Goal: Task Accomplishment & Management: Complete application form

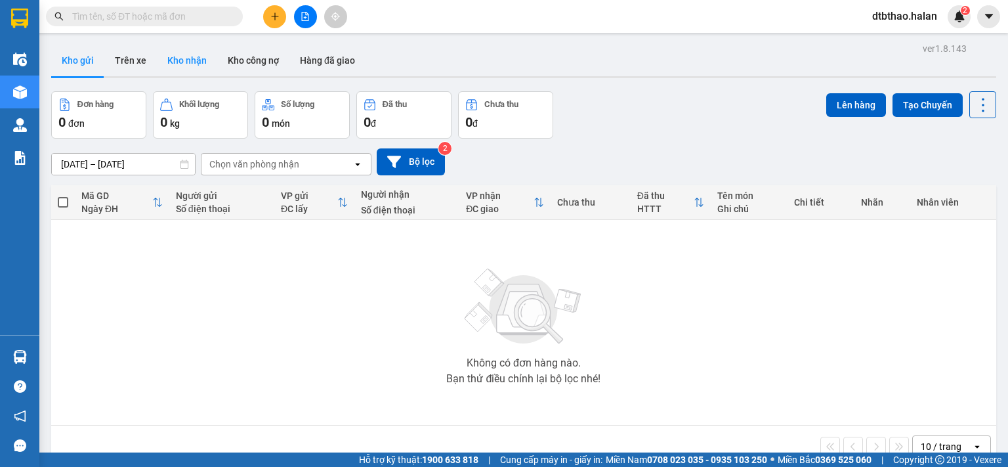
click at [186, 60] on button "Kho nhận" at bounding box center [187, 61] width 60 height 32
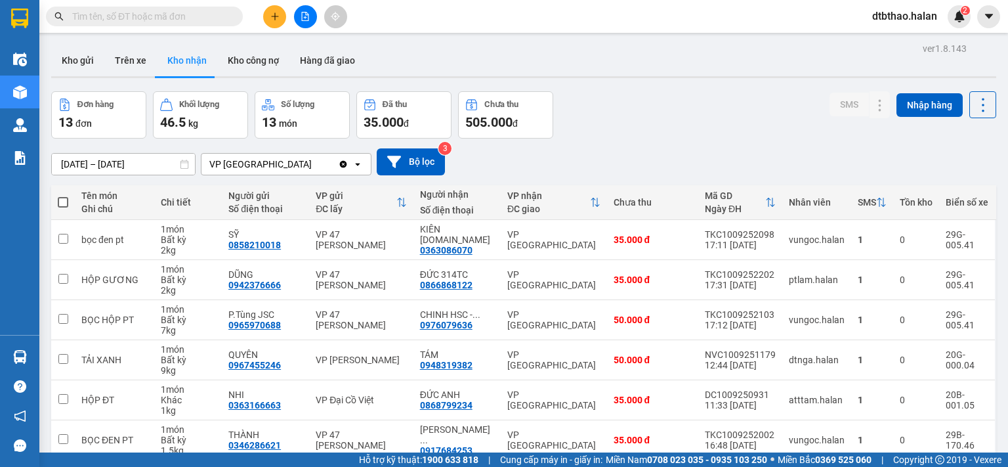
scroll to position [219, 0]
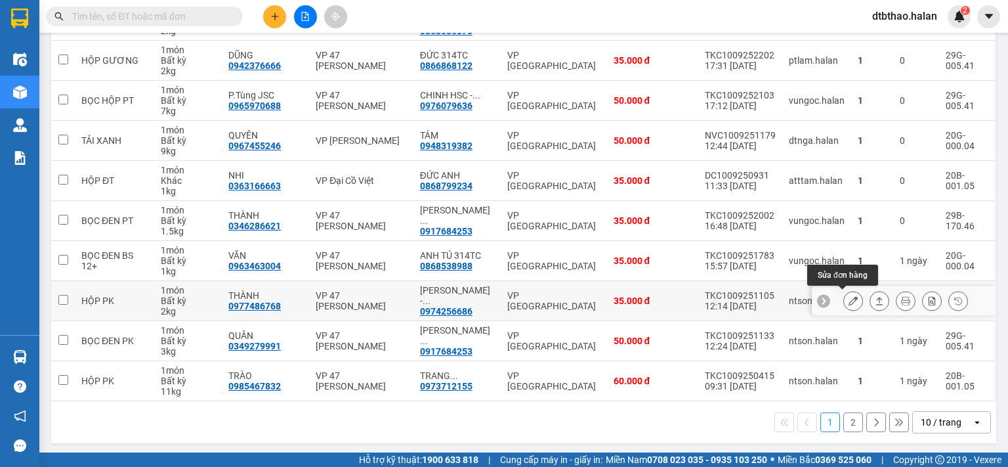
click at [849, 301] on icon at bounding box center [853, 300] width 9 height 9
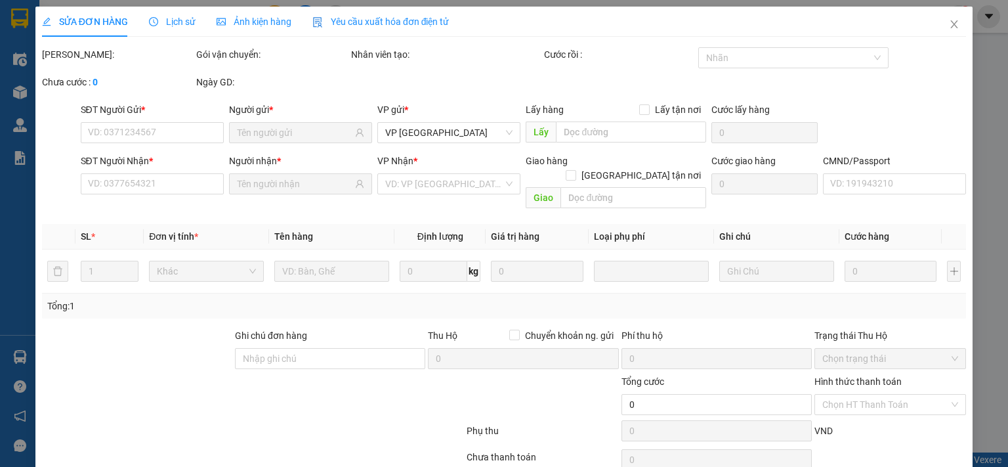
type input "0977486768"
type input "THÀNH"
type input "0974256686"
type input "NGỌC ÁNH - 314.TC"
type input "008084001055"
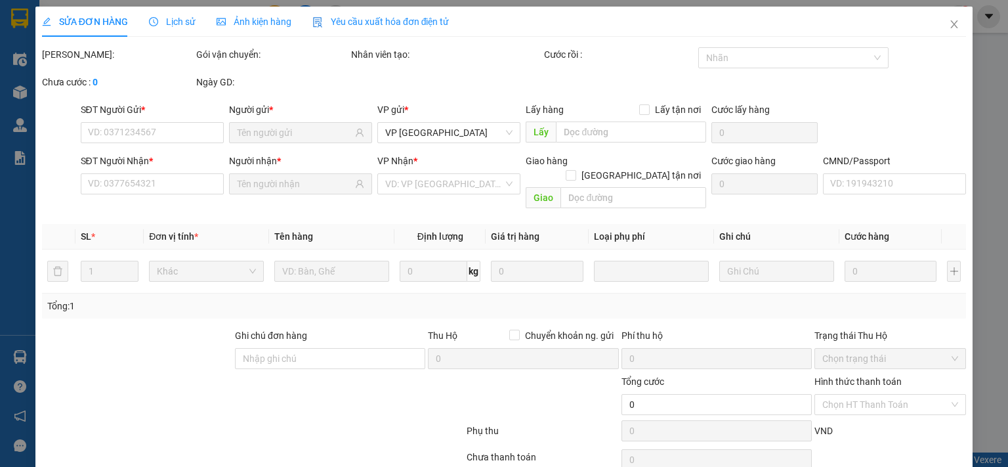
type input "35.000"
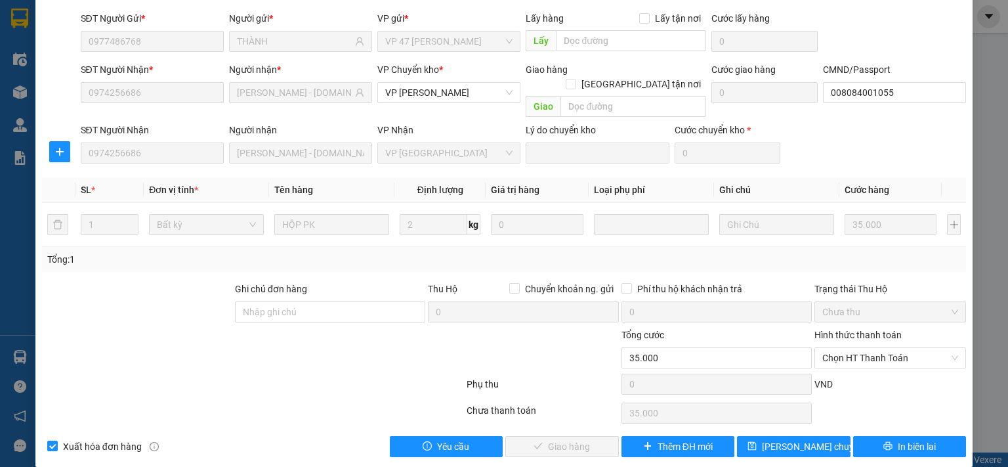
scroll to position [91, 0]
click at [861, 348] on span "Chọn HT Thanh Toán" at bounding box center [890, 358] width 136 height 20
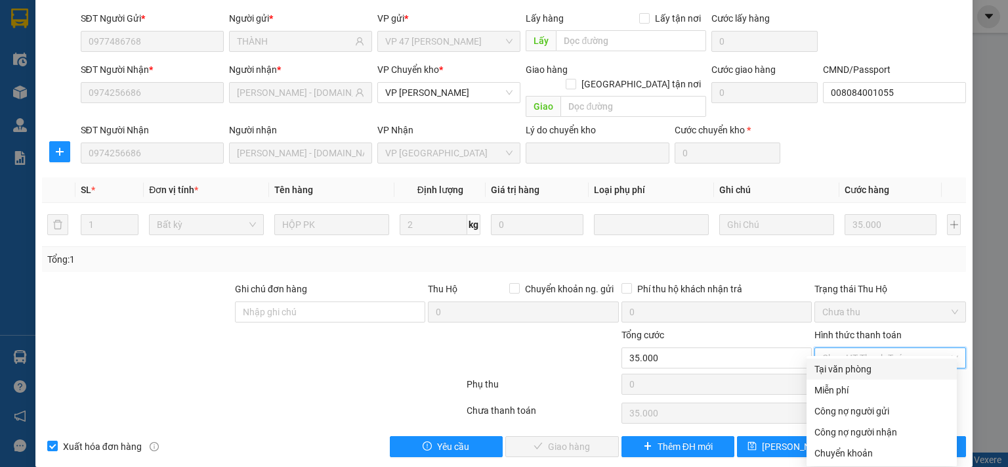
click at [851, 372] on div "Tại văn phòng" at bounding box center [882, 369] width 135 height 14
type input "0"
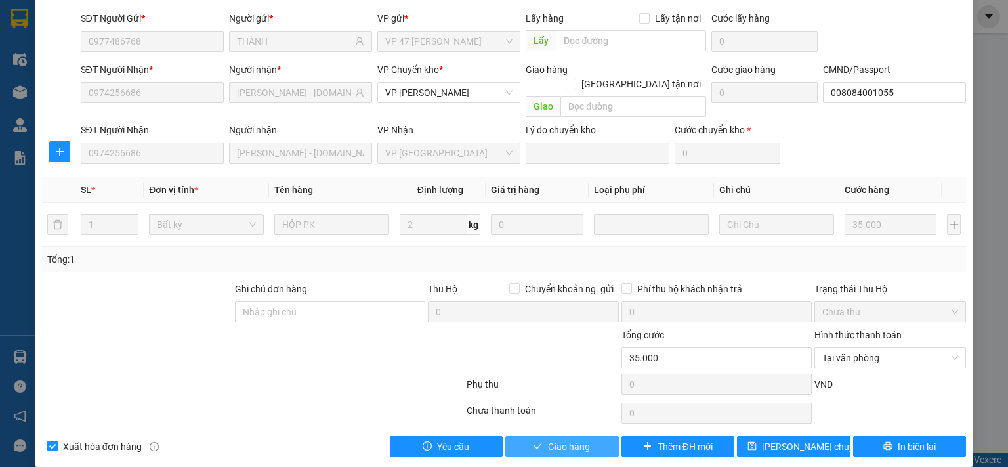
click at [586, 436] on button "Giao hàng" at bounding box center [562, 446] width 114 height 21
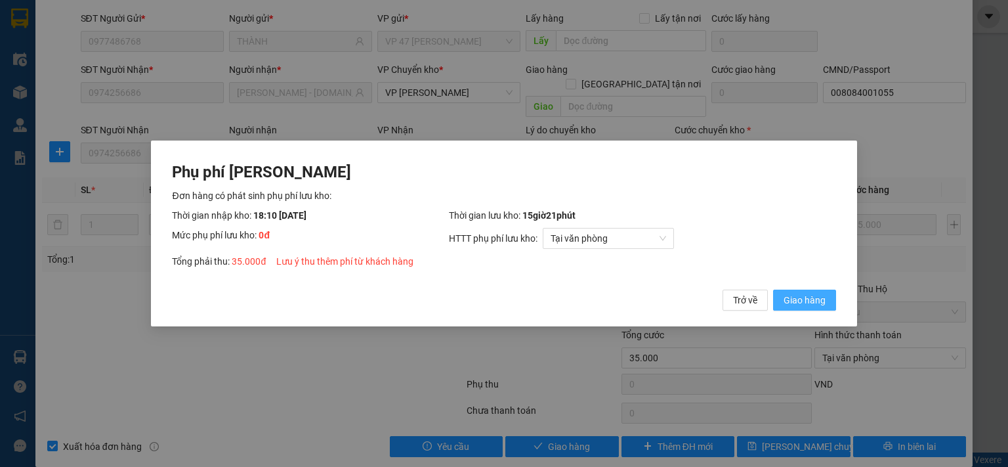
click at [817, 299] on span "Giao hàng" at bounding box center [805, 300] width 42 height 14
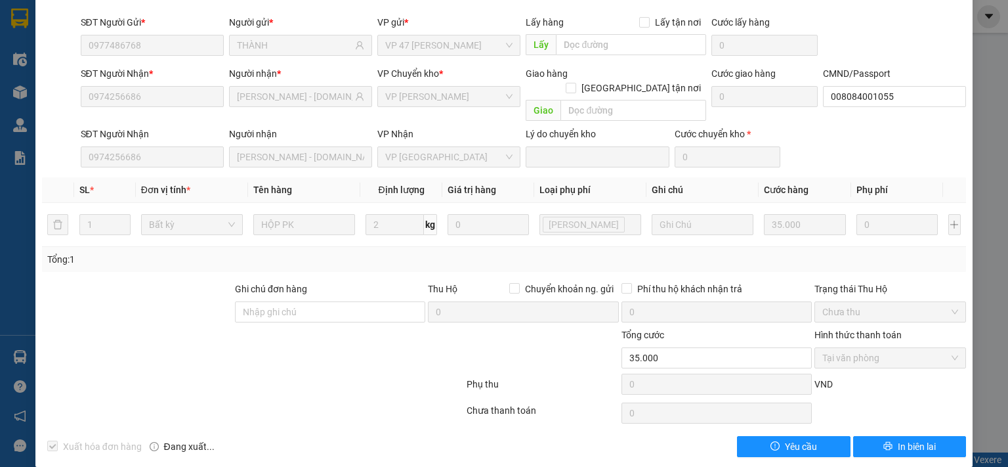
scroll to position [0, 0]
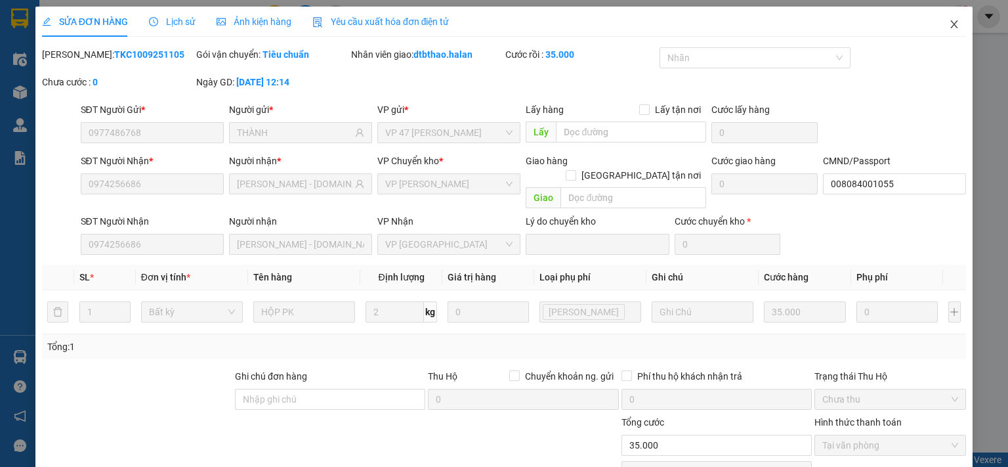
click at [949, 25] on icon "close" at bounding box center [954, 24] width 11 height 11
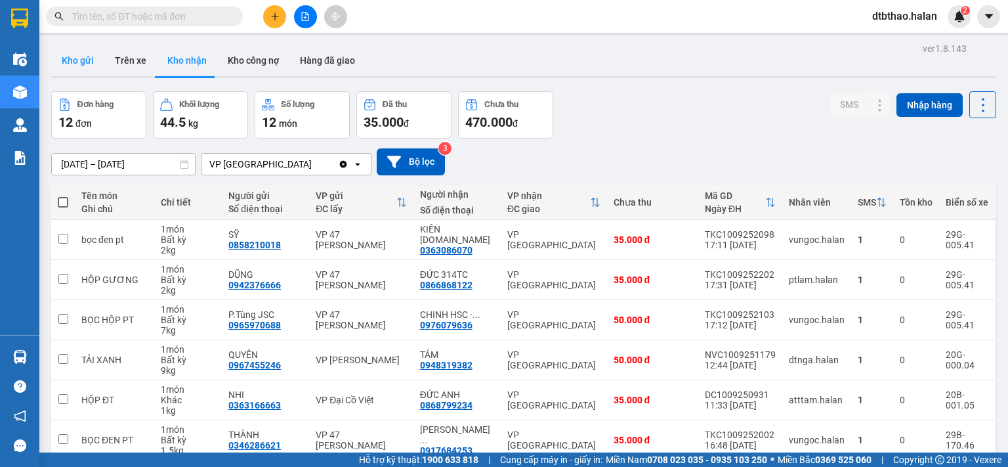
click at [85, 57] on button "Kho gửi" at bounding box center [77, 61] width 53 height 32
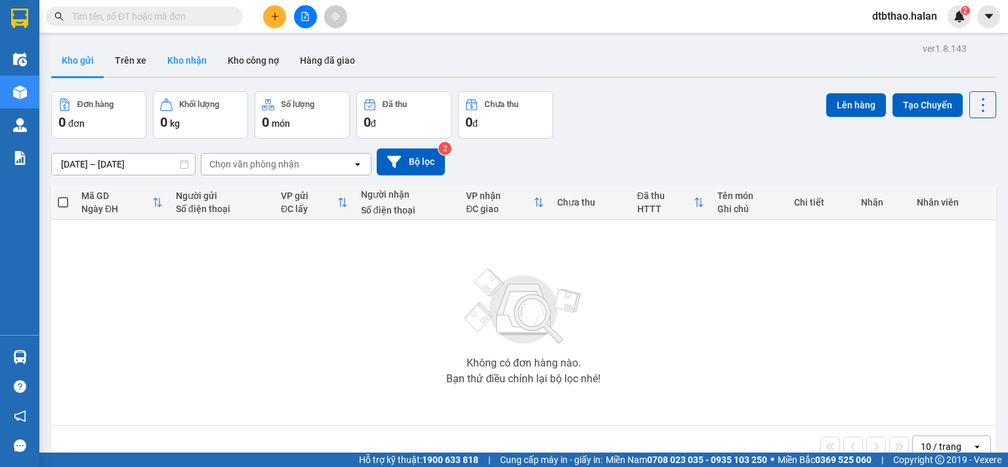
click at [179, 65] on button "Kho nhận" at bounding box center [187, 61] width 60 height 32
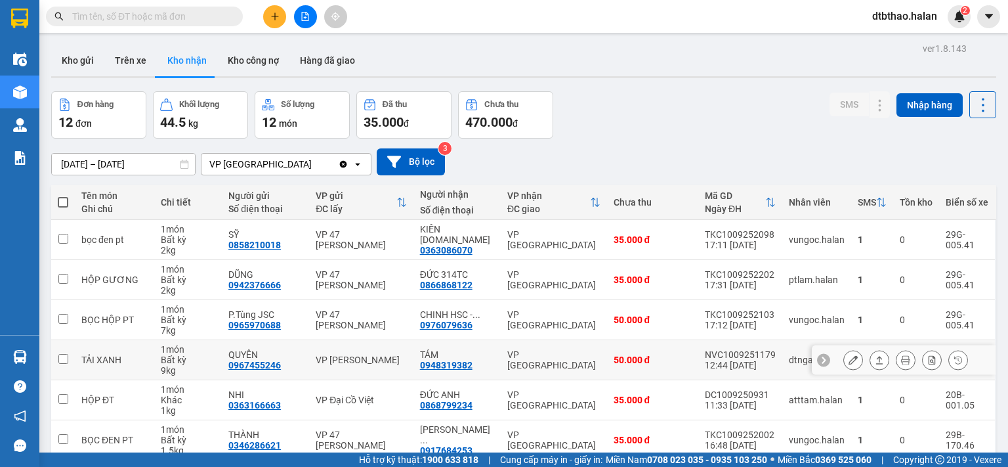
scroll to position [197, 0]
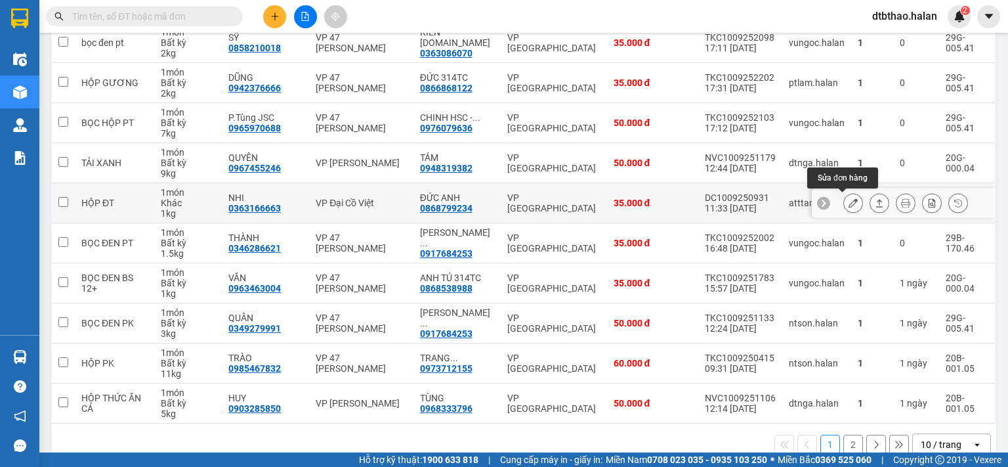
click at [849, 202] on icon at bounding box center [853, 202] width 9 height 9
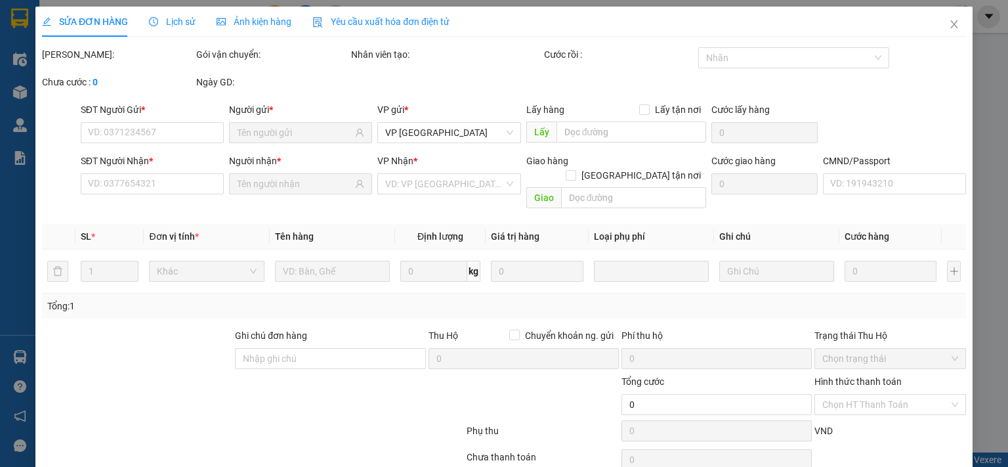
type input "0363166663"
type input "NHI"
type input "0868799234"
type input "ĐỨC ANH"
type input "35.000"
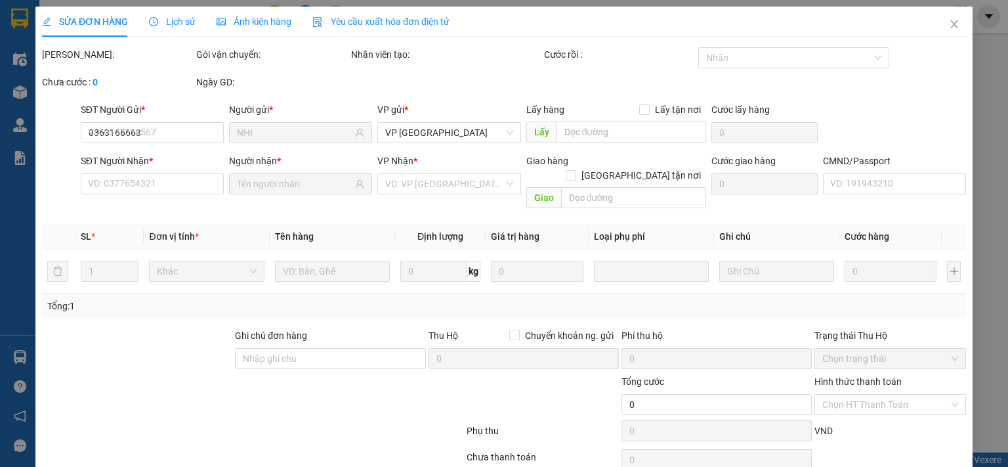
type input "35.000"
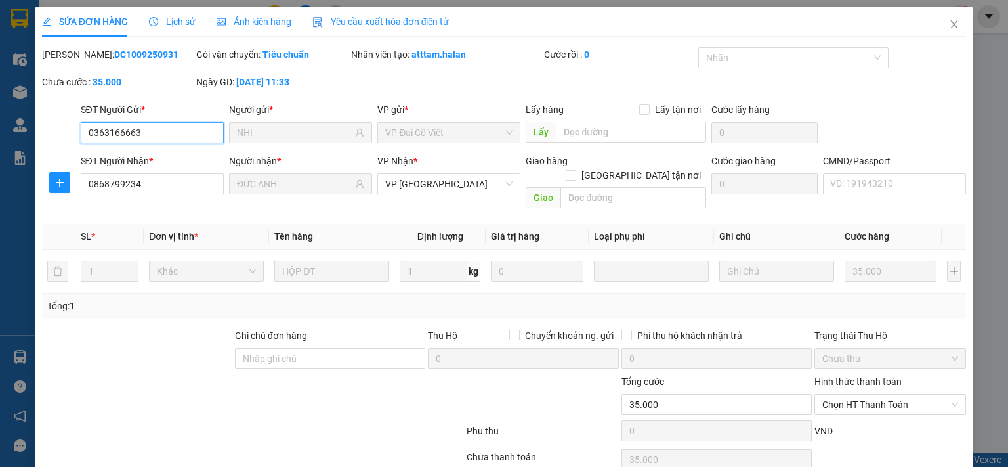
scroll to position [47, 0]
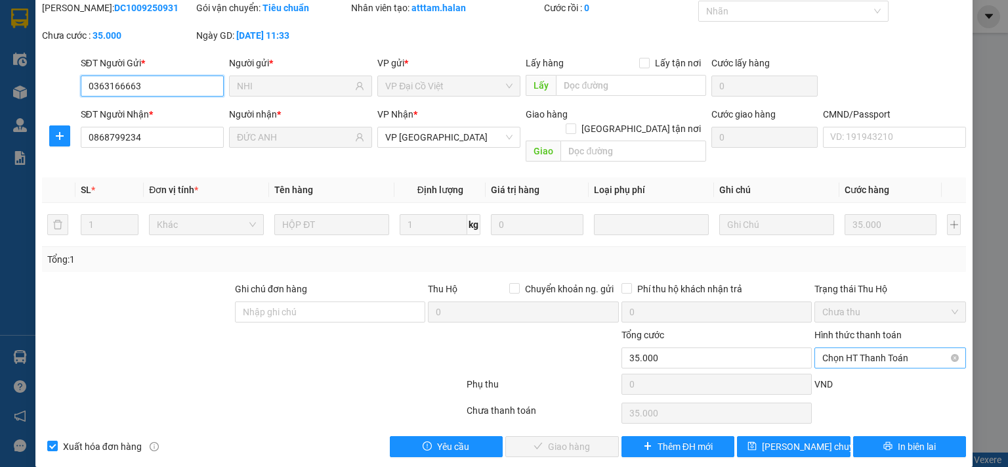
click at [857, 348] on span "Chọn HT Thanh Toán" at bounding box center [890, 358] width 136 height 20
click at [664, 140] on input "text" at bounding box center [634, 150] width 146 height 21
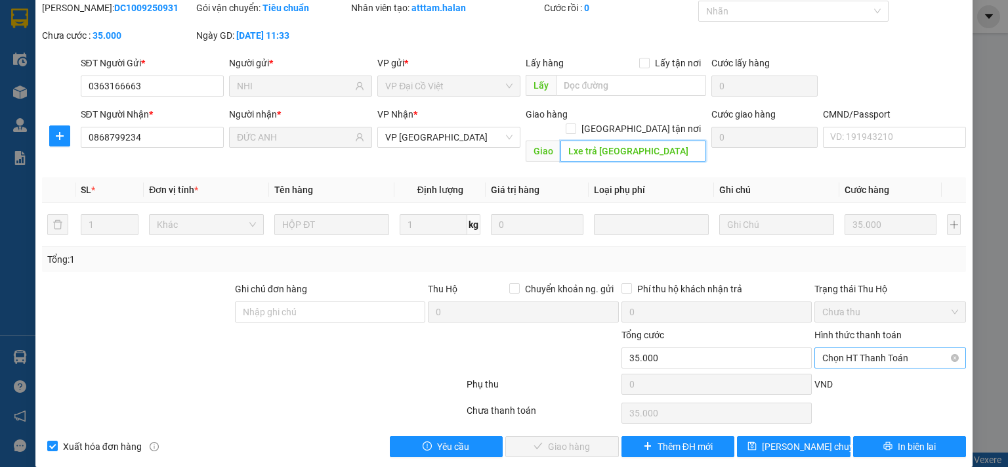
click at [912, 348] on span "Chọn HT Thanh Toán" at bounding box center [890, 358] width 136 height 20
type input "Lxe trả Sơn nam"
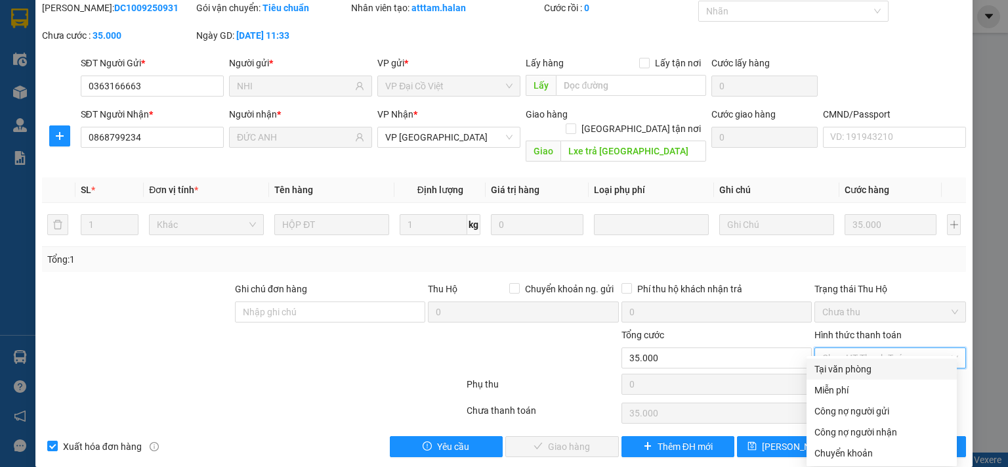
click at [836, 372] on div "Tại văn phòng" at bounding box center [882, 369] width 135 height 14
type input "0"
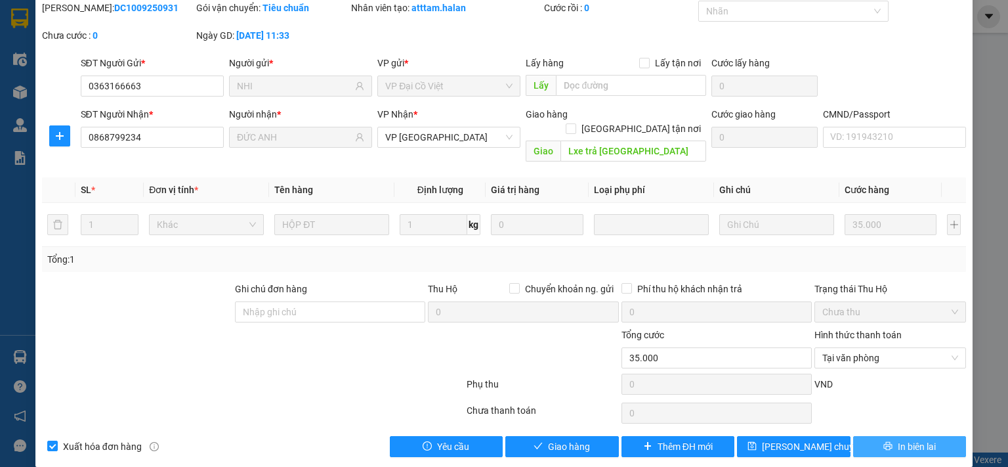
click at [898, 439] on span "In biên lai" at bounding box center [917, 446] width 38 height 14
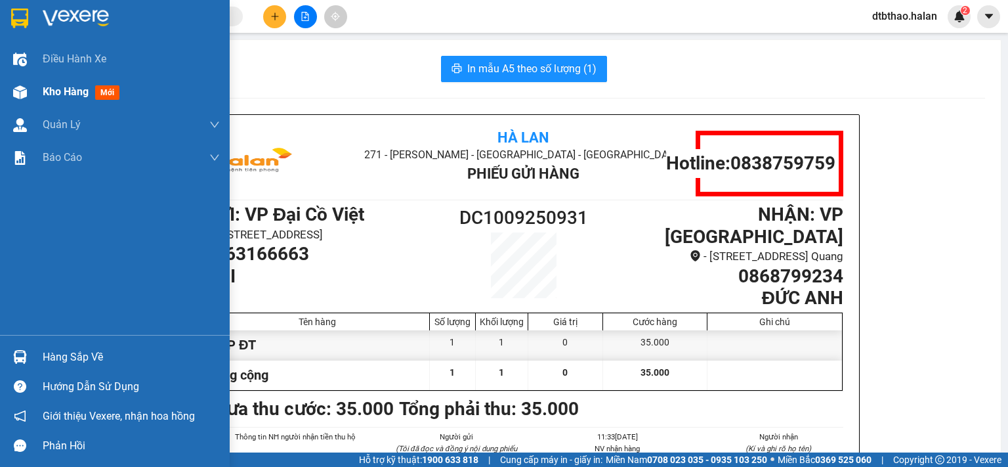
click at [72, 91] on span "Kho hàng" at bounding box center [66, 91] width 46 height 12
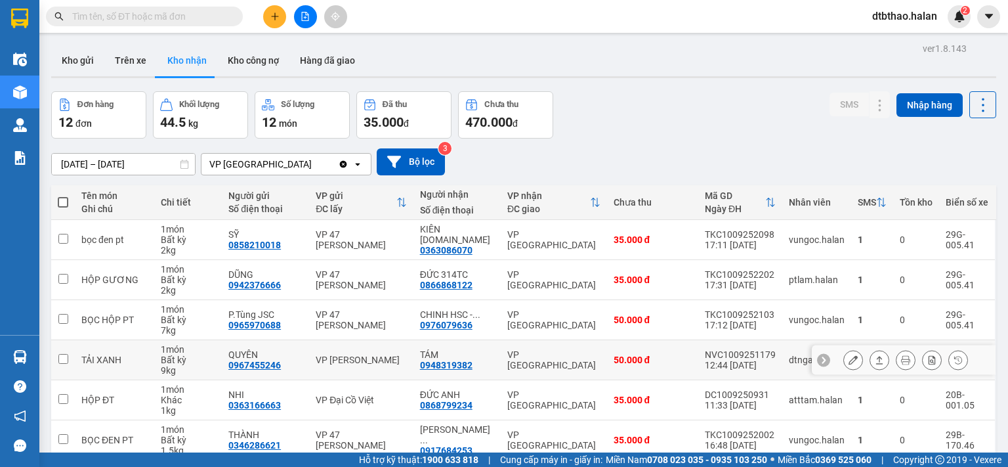
scroll to position [131, 0]
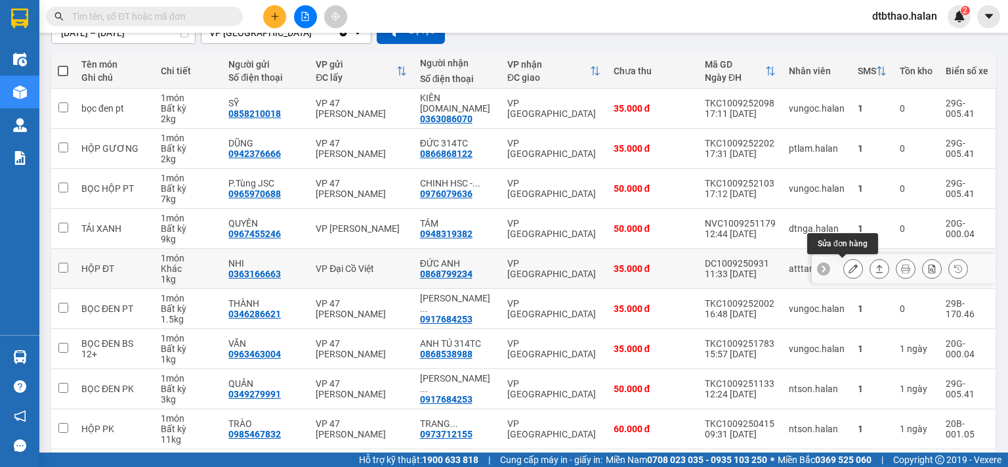
click at [849, 267] on icon at bounding box center [853, 268] width 9 height 9
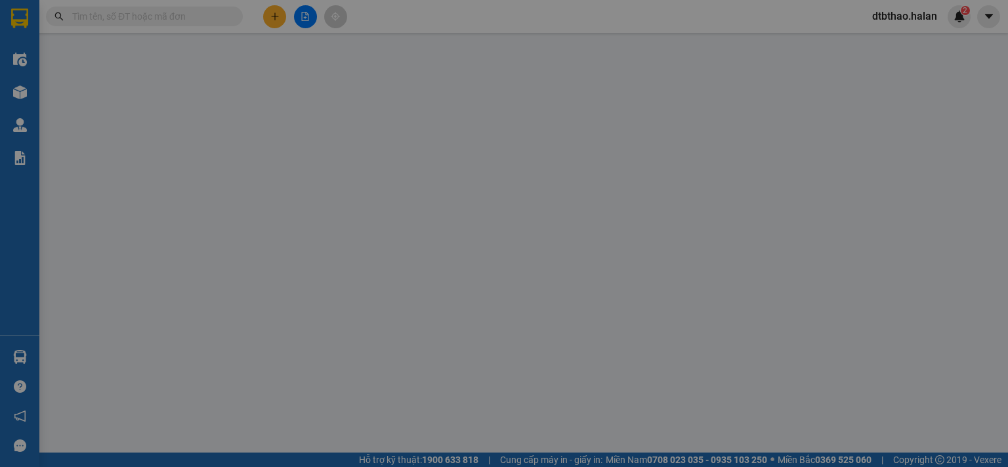
type input "0363166663"
type input "NHI"
type input "0868799234"
type input "ĐỨC ANH"
type input "35.000"
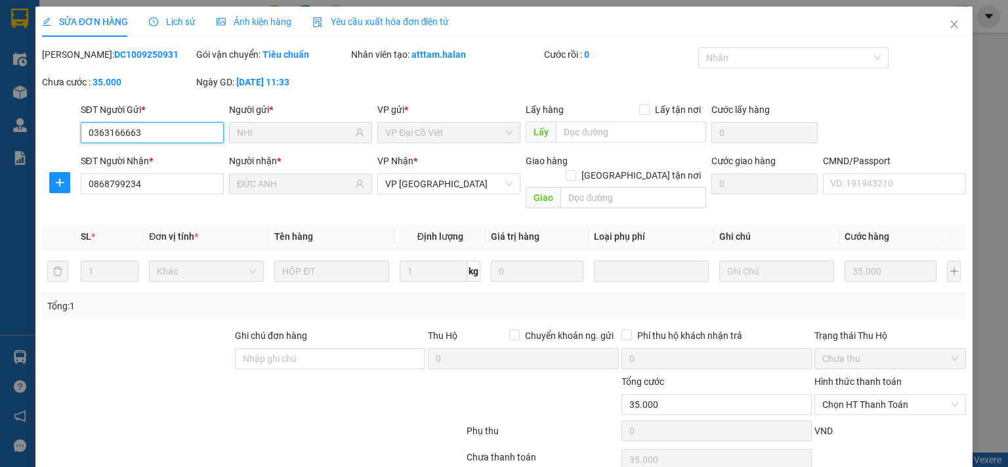
scroll to position [47, 0]
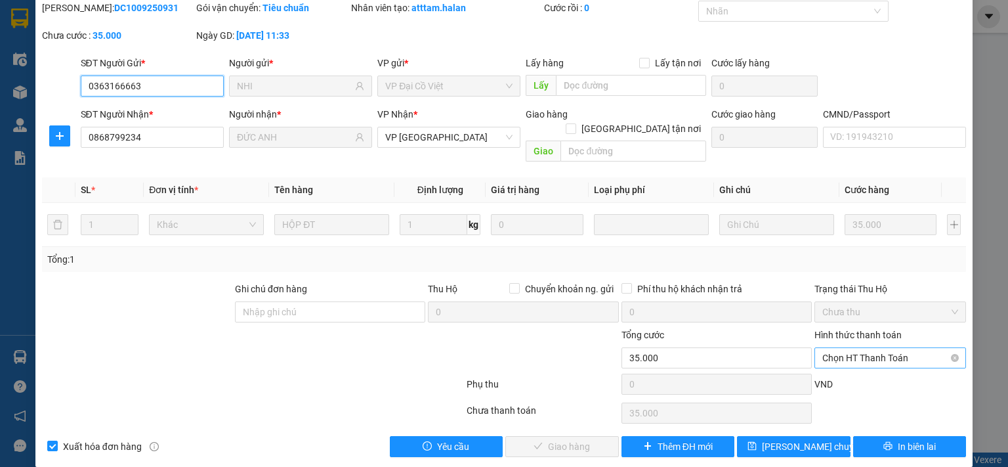
click at [876, 348] on span "Chọn HT Thanh Toán" at bounding box center [890, 358] width 136 height 20
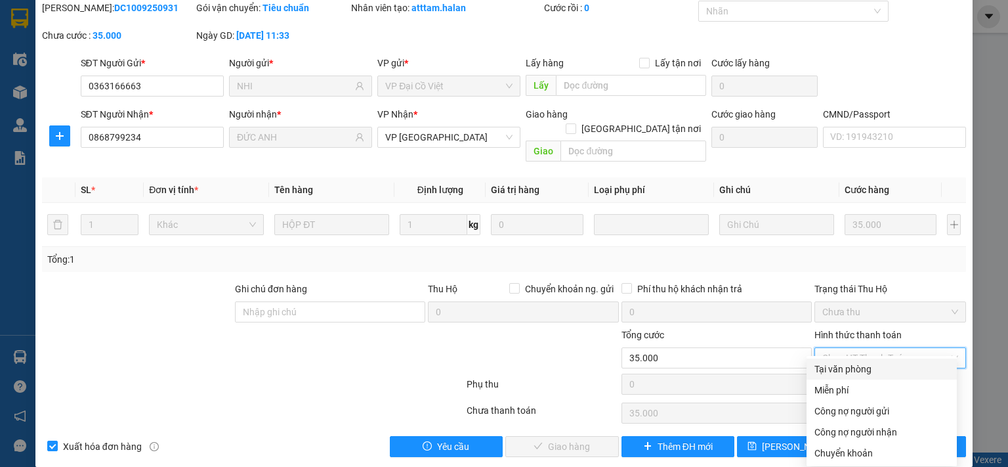
click at [862, 370] on div "Tại văn phòng" at bounding box center [882, 369] width 135 height 14
type input "0"
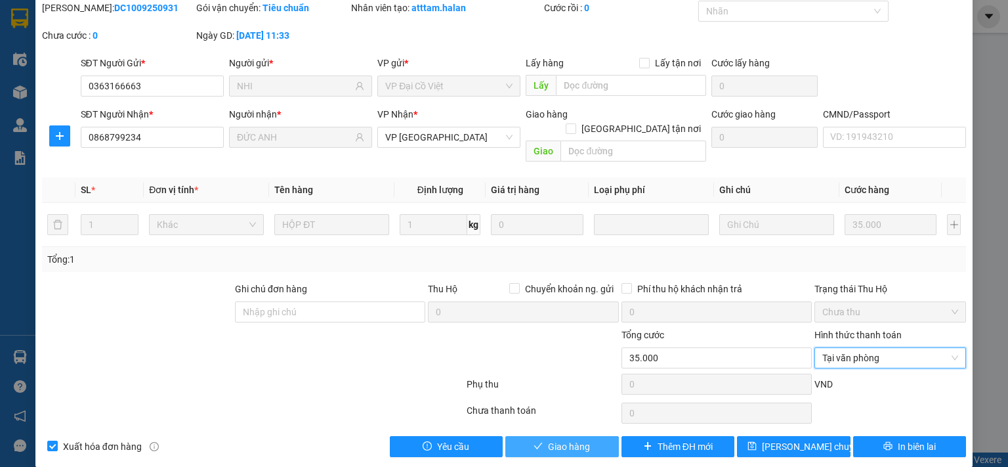
click at [557, 439] on span "Giao hàng" at bounding box center [569, 446] width 42 height 14
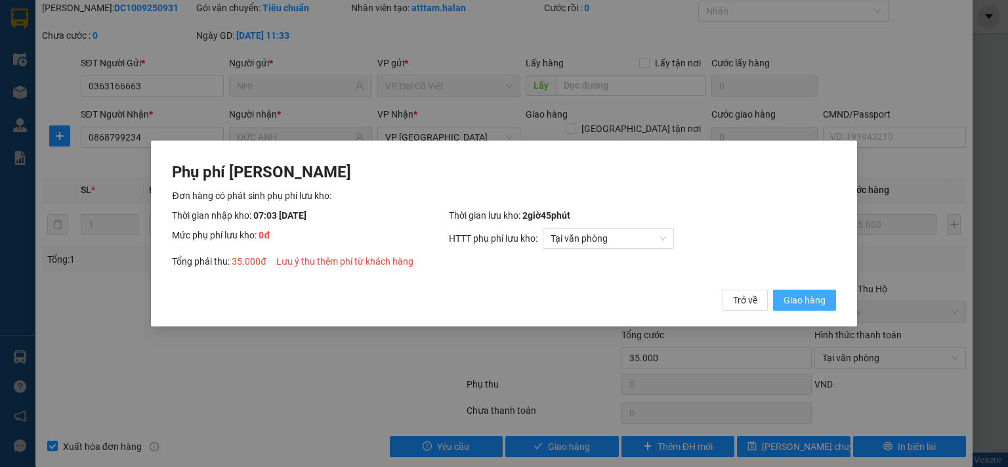
click at [798, 303] on span "Giao hàng" at bounding box center [805, 300] width 42 height 14
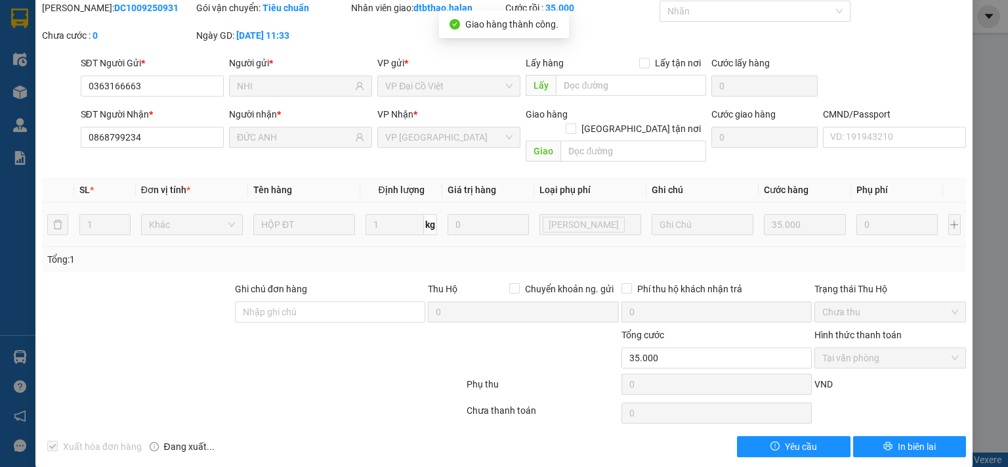
scroll to position [0, 0]
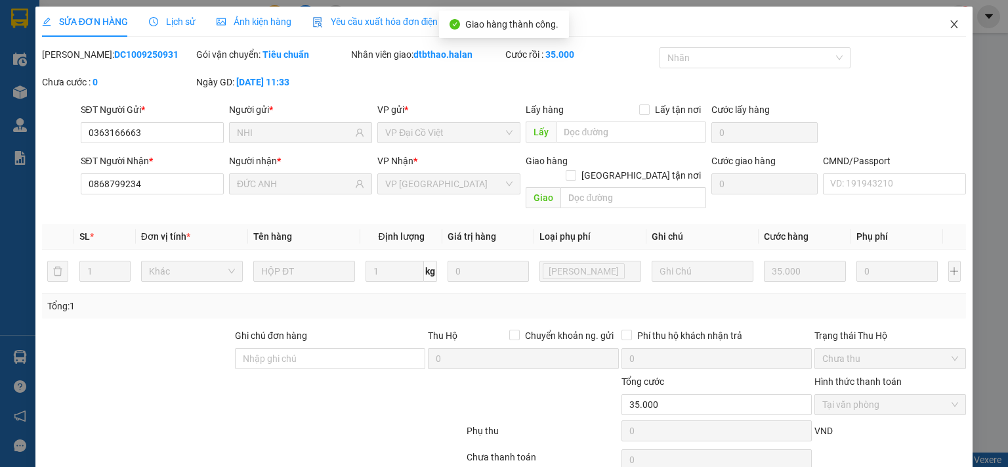
click at [947, 18] on span "Close" at bounding box center [954, 25] width 37 height 37
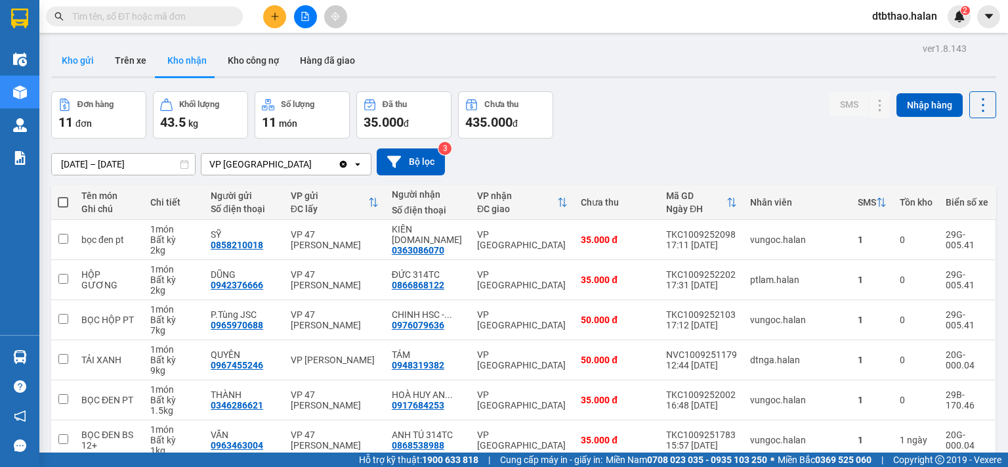
click at [66, 56] on button "Kho gửi" at bounding box center [77, 61] width 53 height 32
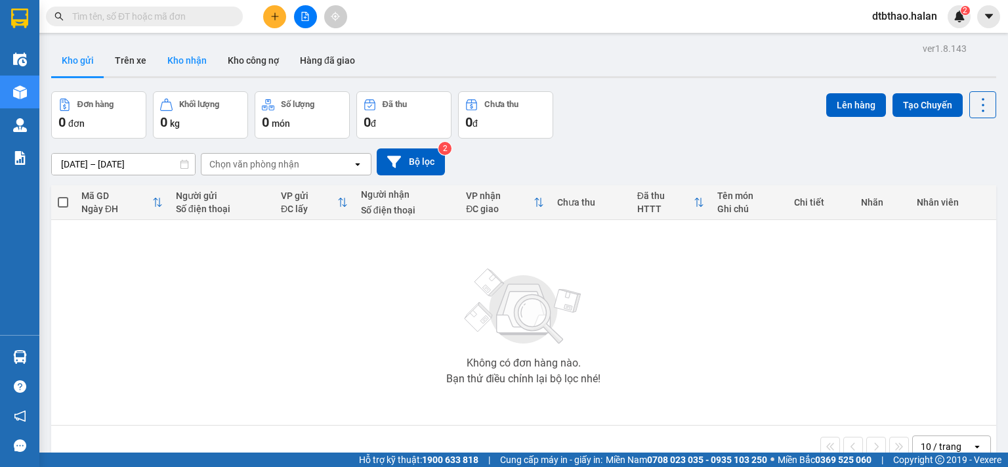
click at [184, 60] on button "Kho nhận" at bounding box center [187, 61] width 60 height 32
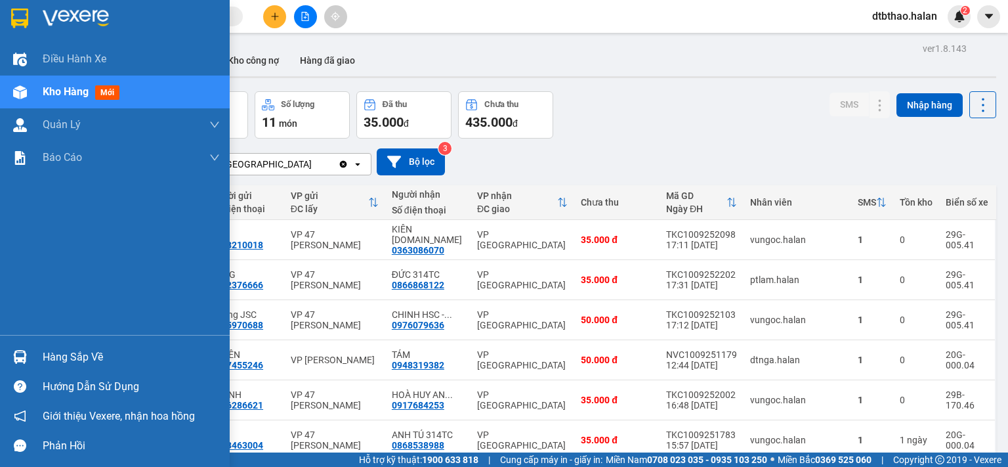
click at [106, 354] on div "Hàng sắp về" at bounding box center [131, 357] width 177 height 20
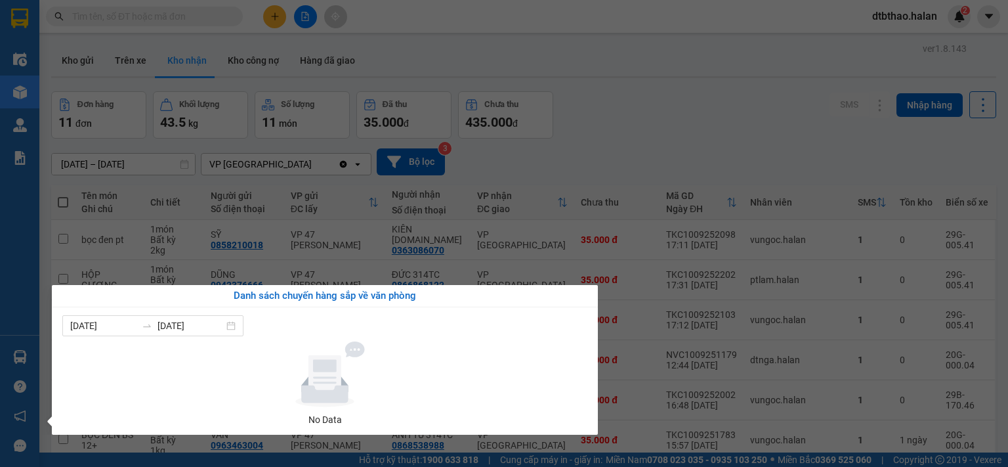
click at [752, 162] on section "Kết quả tìm kiếm ( 0 ) Bộ lọc No Data dtbthao.halan 2 Điều hành xe Kho hàng mới…" at bounding box center [504, 233] width 1008 height 467
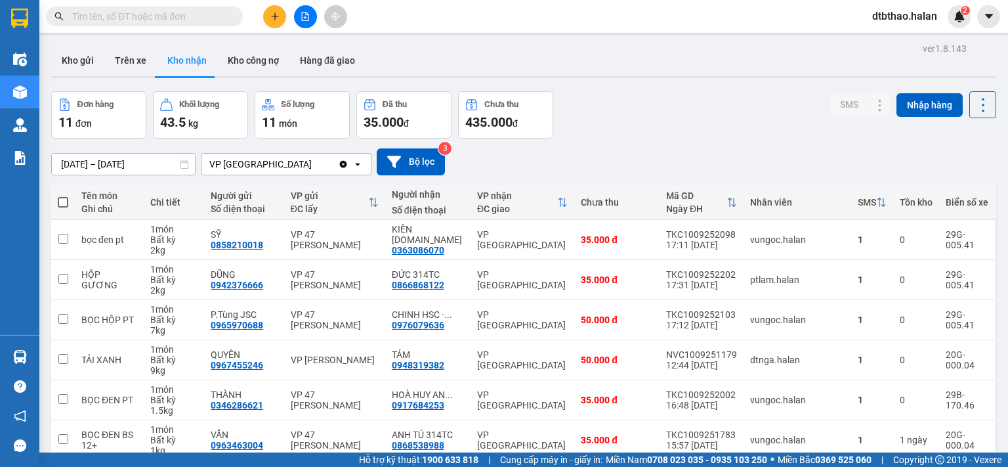
drag, startPoint x: 97, startPoint y: 18, endPoint x: 670, endPoint y: 104, distance: 578.9
click at [101, 20] on input "text" at bounding box center [149, 16] width 155 height 14
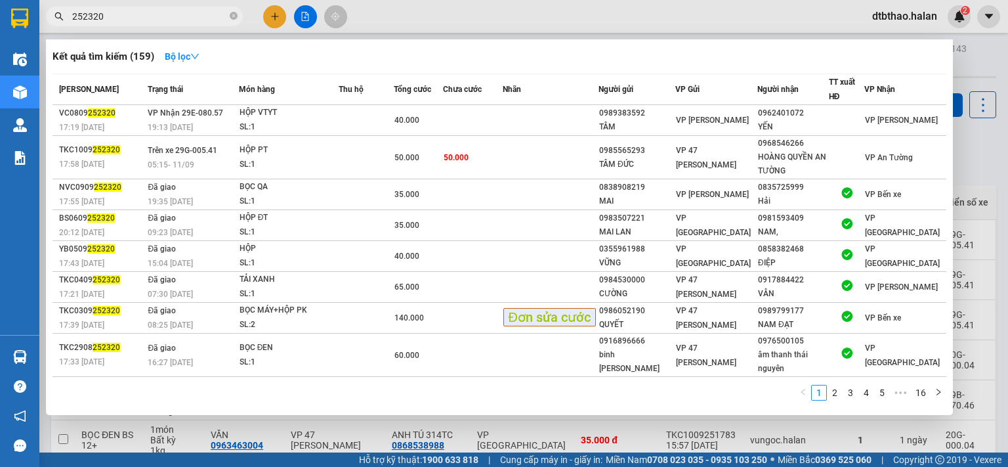
type input "252320"
click at [560, 431] on div at bounding box center [504, 233] width 1008 height 467
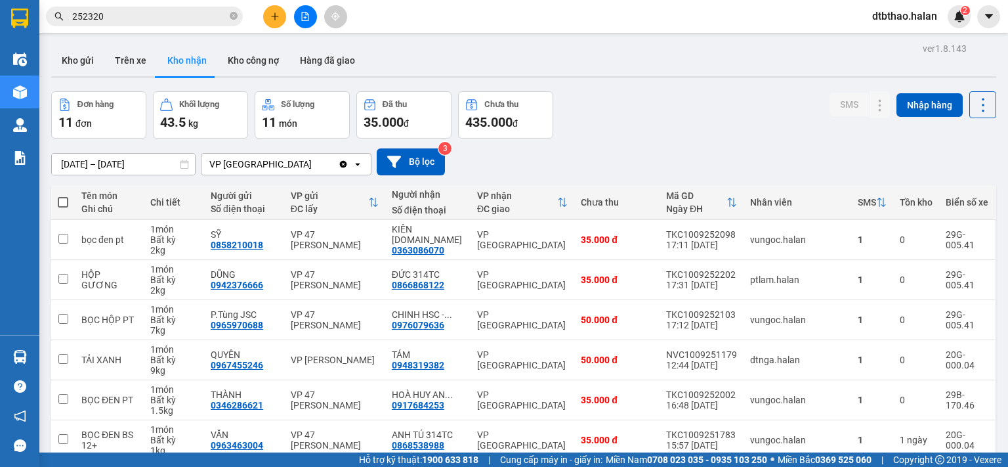
scroll to position [219, 0]
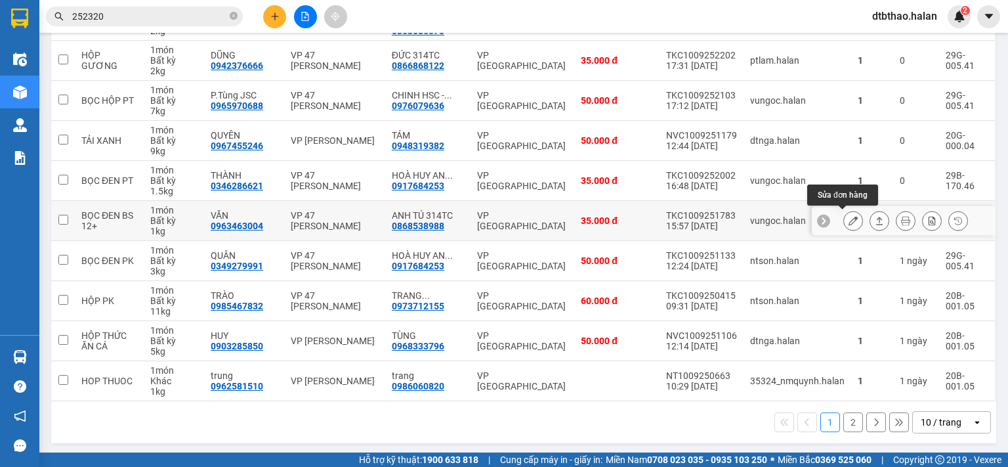
click at [849, 216] on icon at bounding box center [853, 220] width 9 height 9
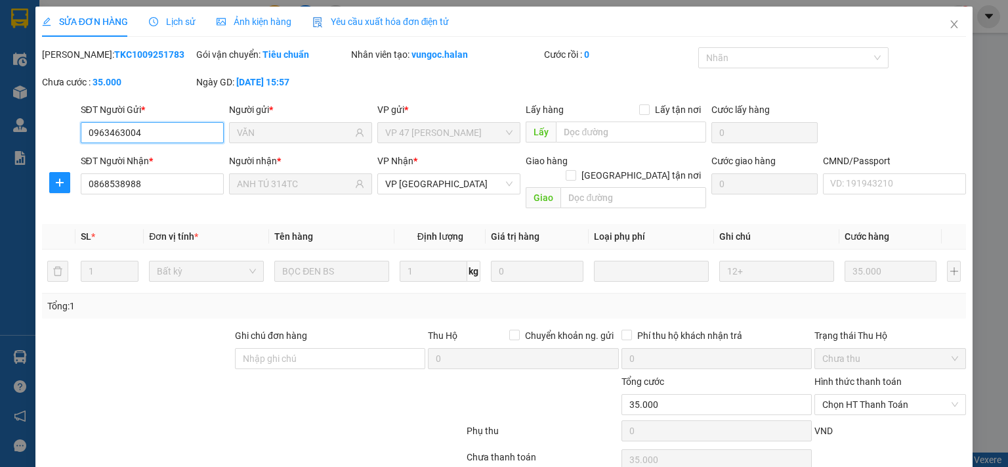
type input "0963463004"
type input "VĂN"
type input "0868538988"
type input "ANH TÚ 314TC"
type input "35.000"
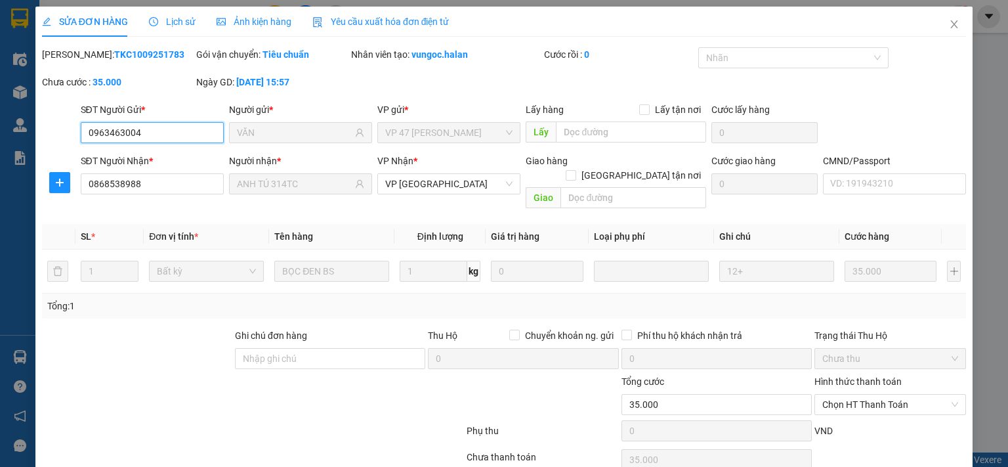
scroll to position [47, 0]
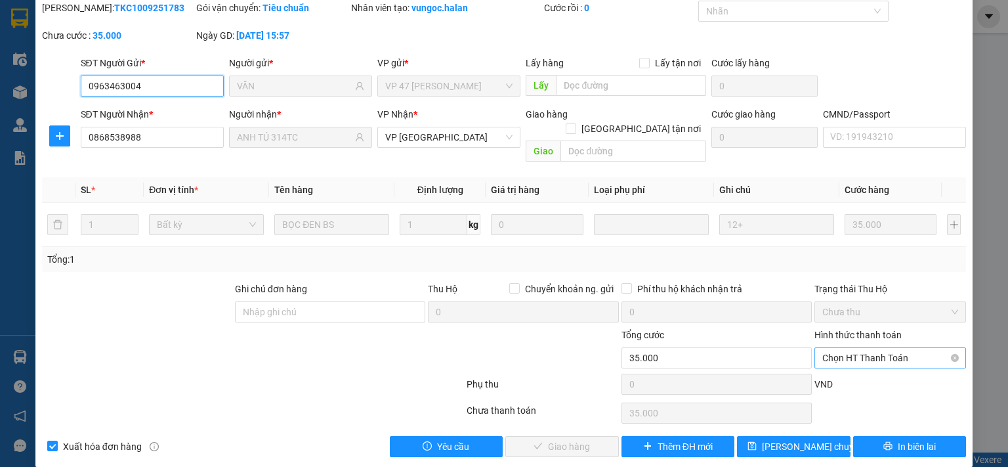
click at [864, 348] on span "Chọn HT Thanh Toán" at bounding box center [890, 358] width 136 height 20
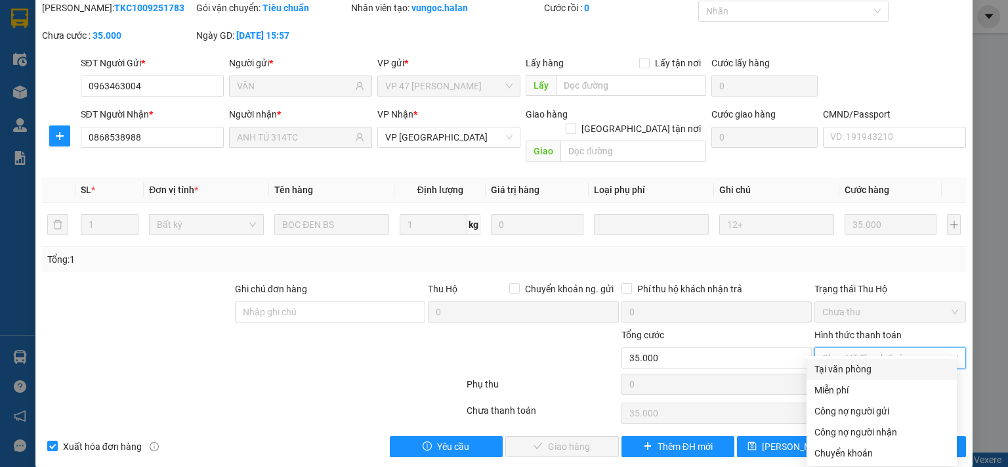
click at [864, 367] on div "Tại văn phòng" at bounding box center [882, 369] width 135 height 14
type input "0"
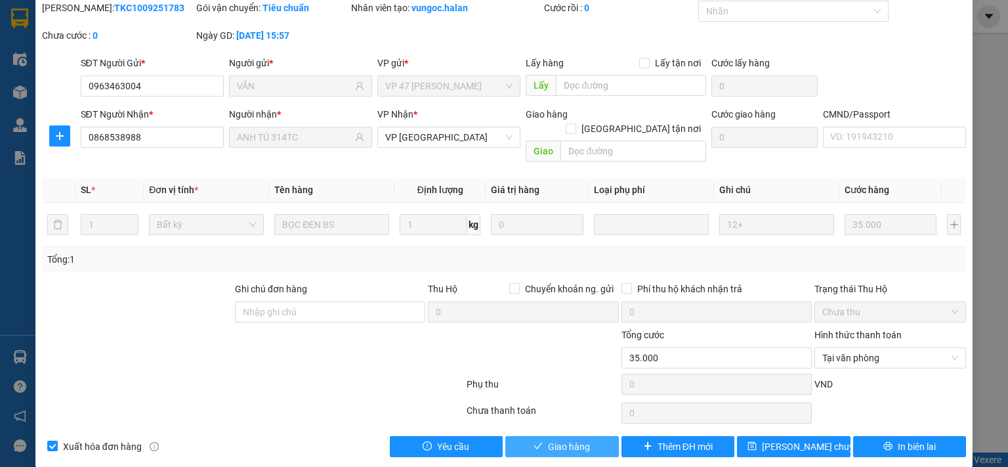
click at [536, 441] on icon "check" at bounding box center [538, 445] width 9 height 9
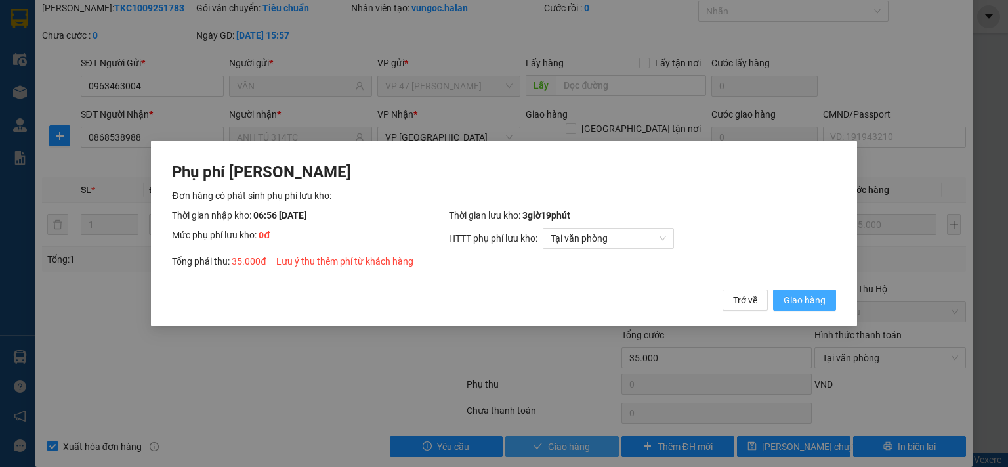
click at [794, 304] on span "Giao hàng" at bounding box center [805, 300] width 42 height 14
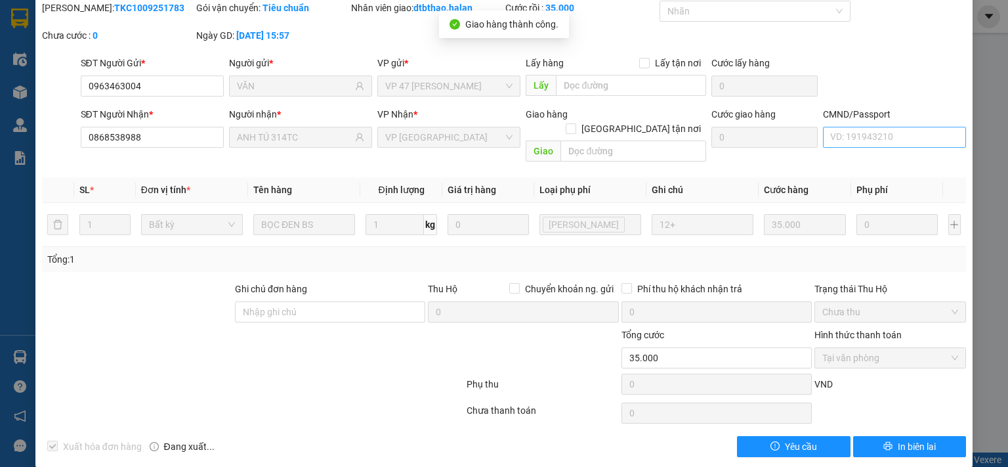
scroll to position [0, 0]
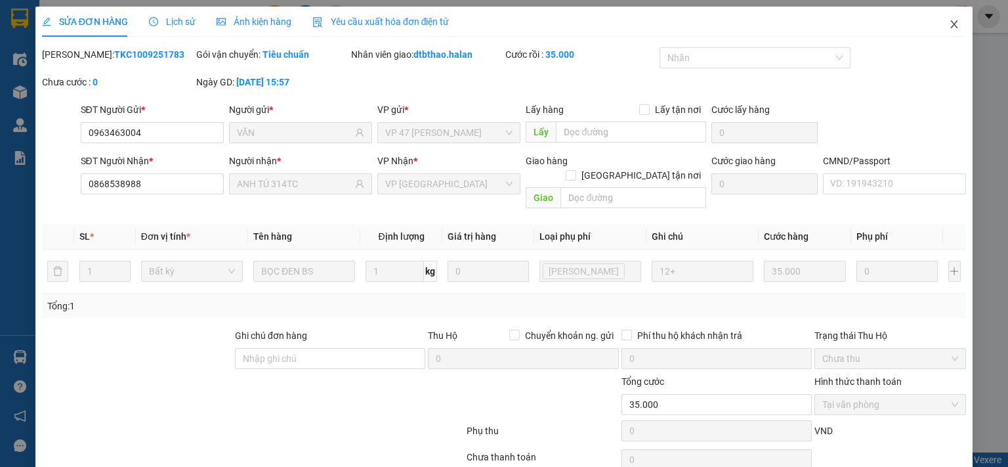
click at [949, 20] on icon "close" at bounding box center [954, 24] width 11 height 11
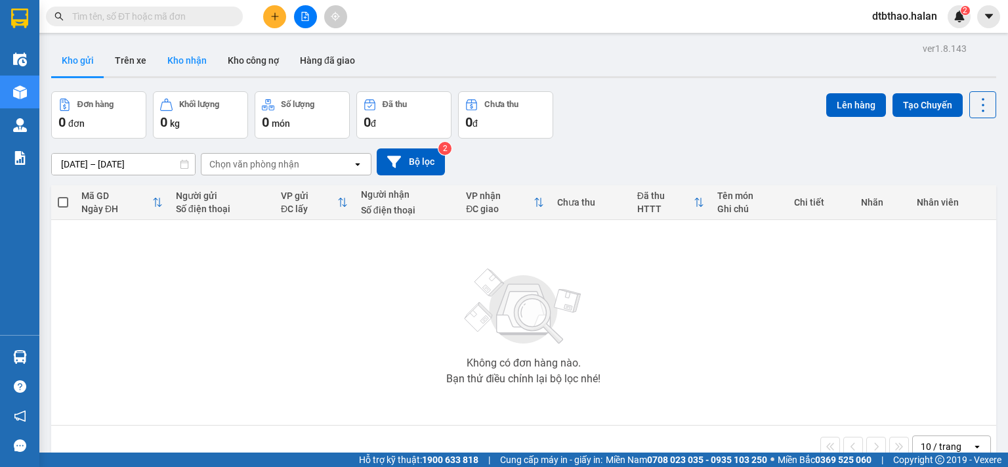
click at [185, 60] on button "Kho nhận" at bounding box center [187, 61] width 60 height 32
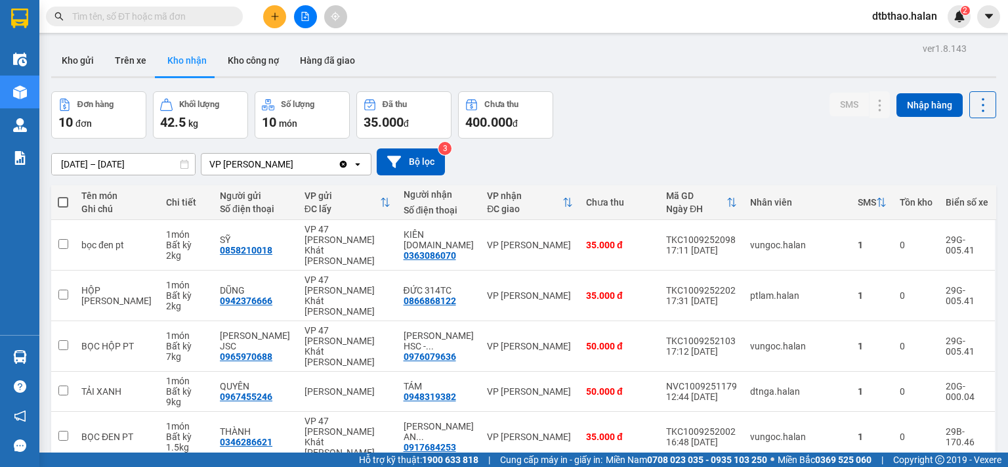
scroll to position [219, 0]
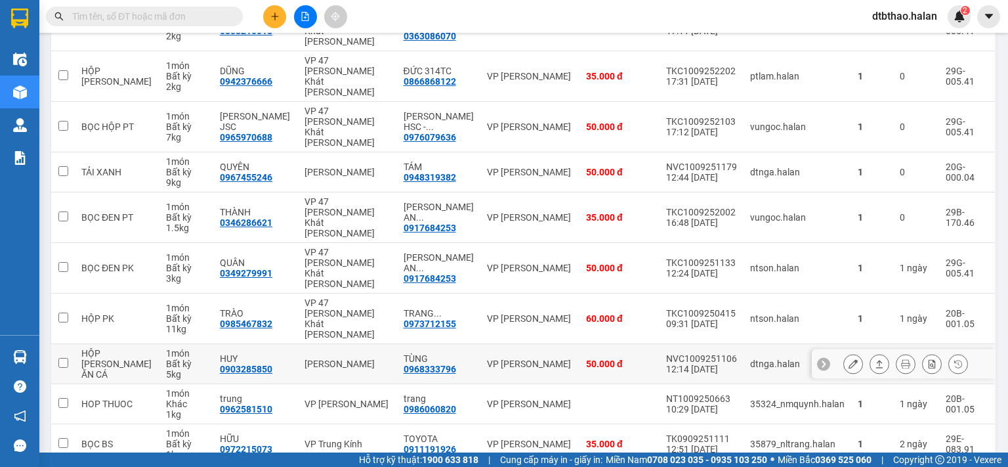
click at [849, 359] on icon at bounding box center [853, 363] width 9 height 9
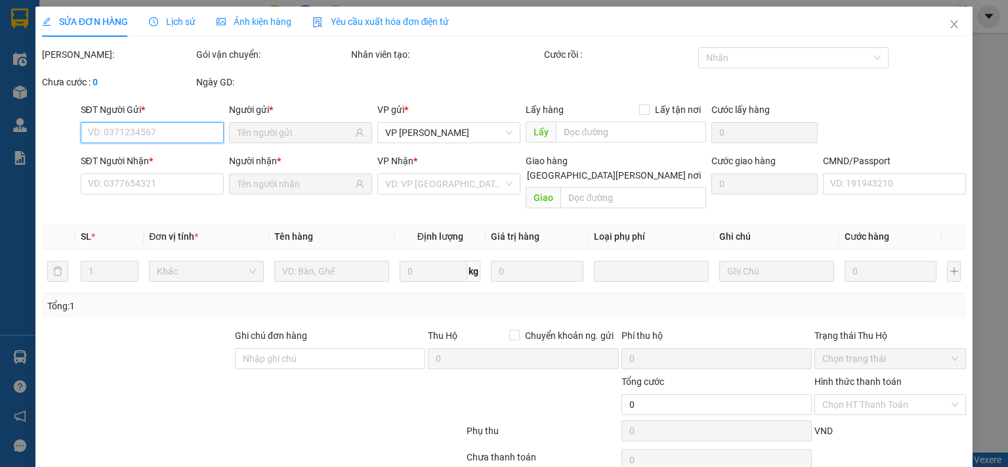
type input "0903285850"
type input "HUY"
type input "0968333796"
type input "TÙNG"
type input "001178025428"
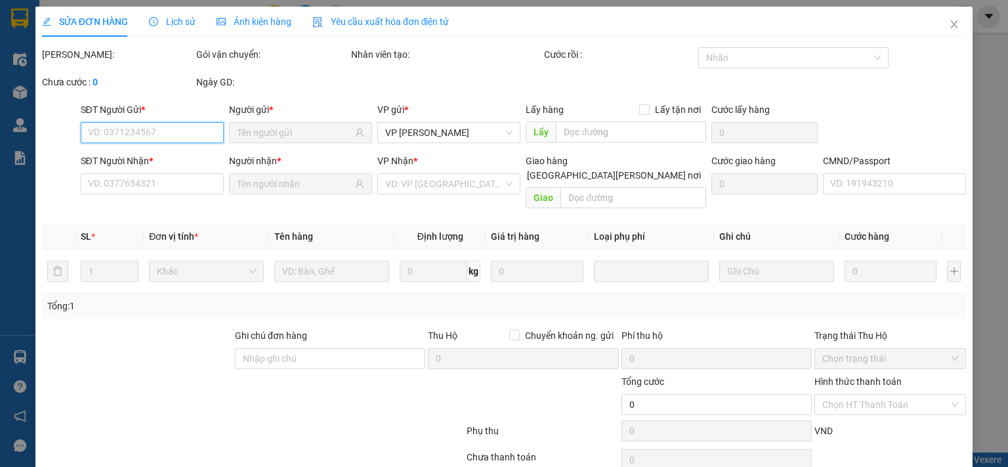
type input "50.000"
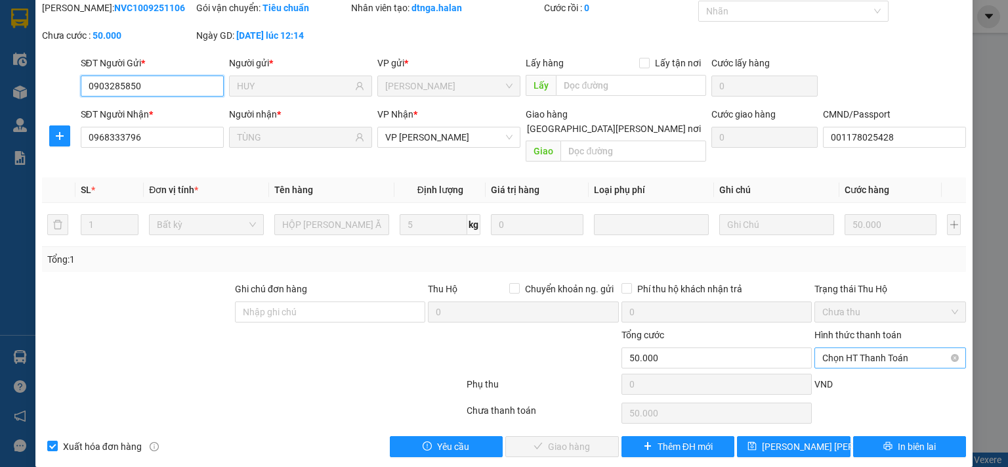
click at [856, 348] on span "Chọn HT Thanh Toán" at bounding box center [890, 358] width 136 height 20
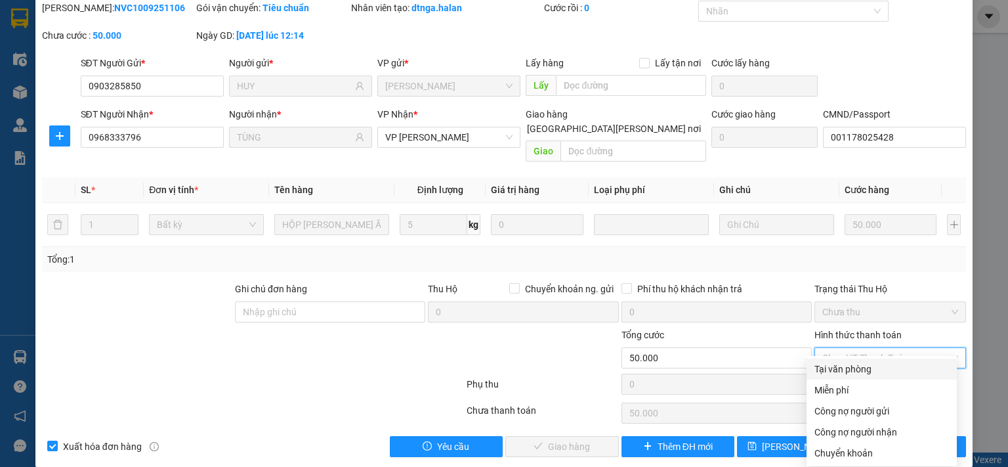
click at [855, 366] on div "Tại văn phòng" at bounding box center [882, 369] width 135 height 14
type input "0"
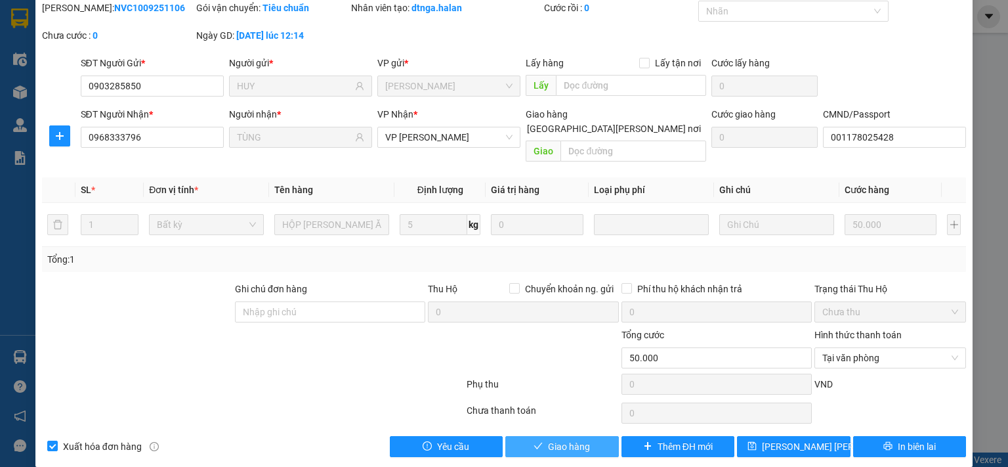
click at [563, 438] on button "Giao hàng" at bounding box center [562, 446] width 114 height 21
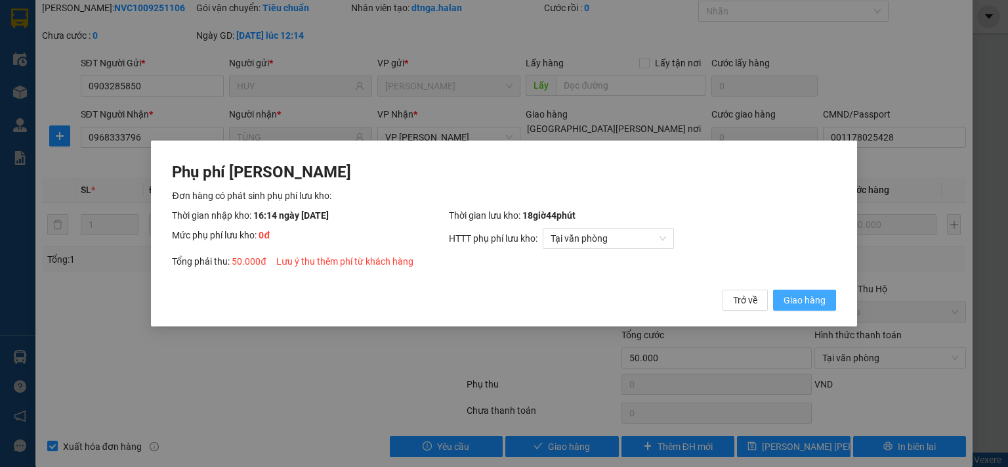
click at [811, 302] on span "Giao hàng" at bounding box center [805, 300] width 42 height 14
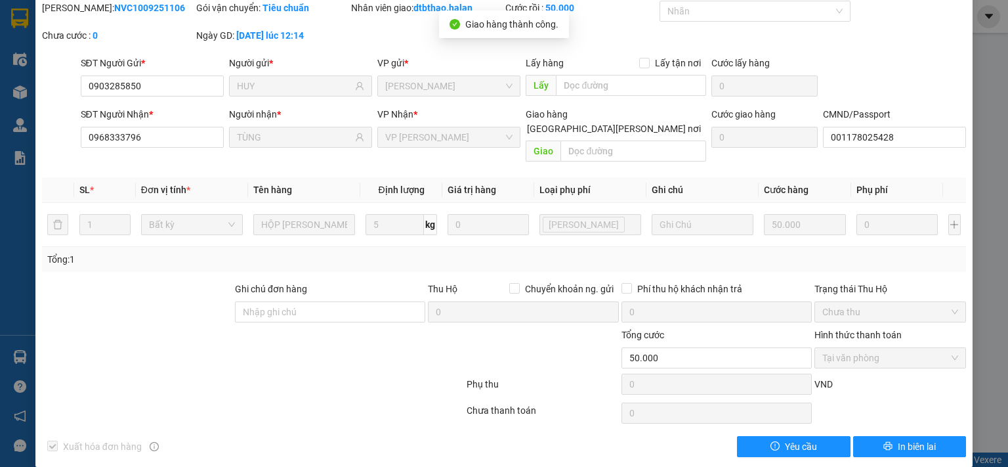
scroll to position [0, 0]
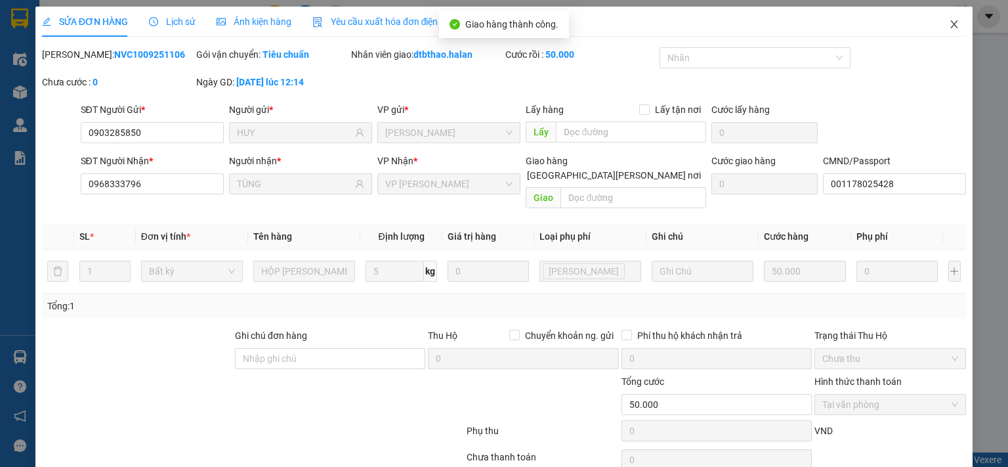
click at [949, 25] on icon "close" at bounding box center [954, 24] width 11 height 11
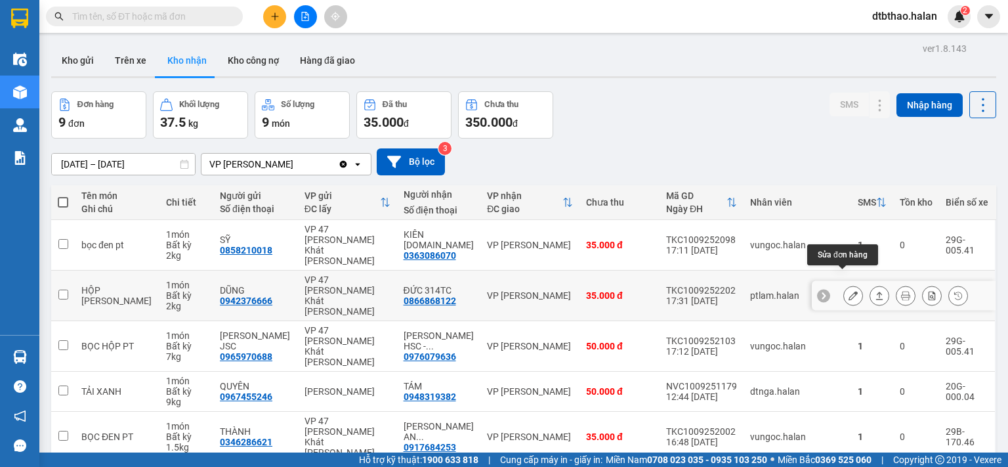
click at [849, 291] on icon at bounding box center [853, 295] width 9 height 9
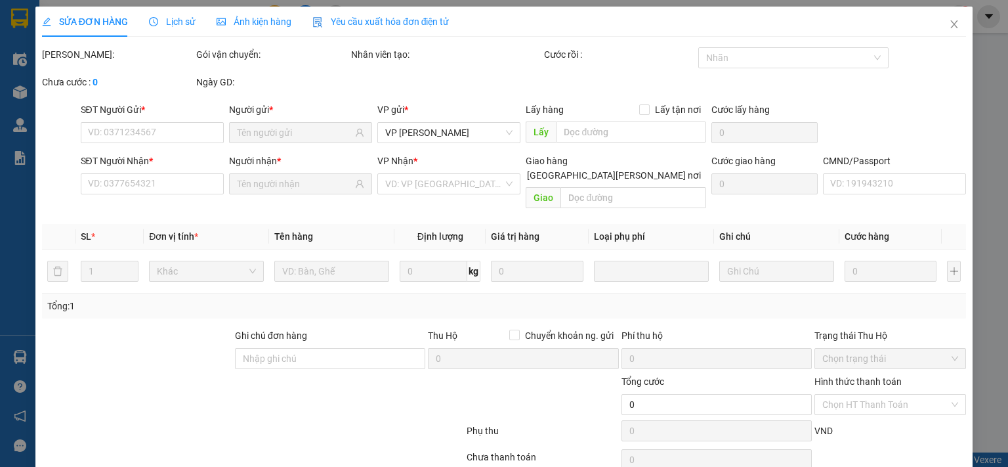
type input "0942376666"
type input "DŨNG"
type input "0866868122"
type input "ĐỨC 314TC"
type input "35.000"
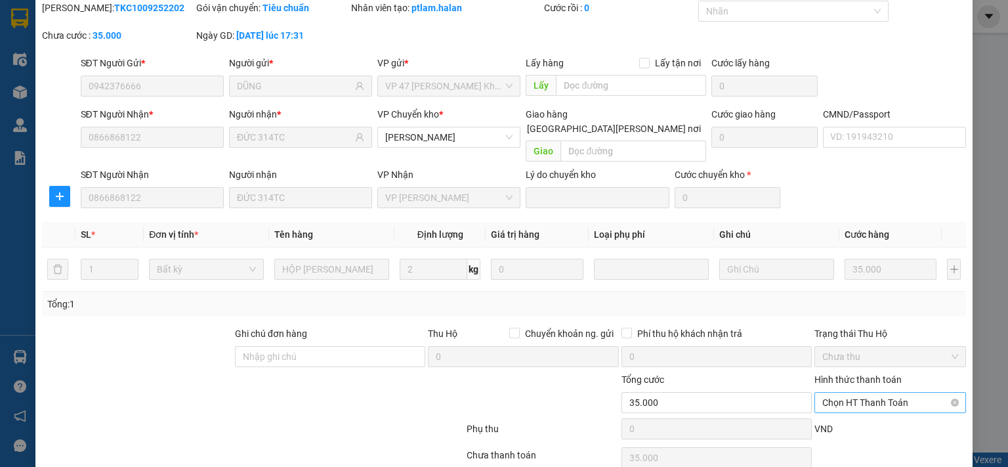
scroll to position [91, 0]
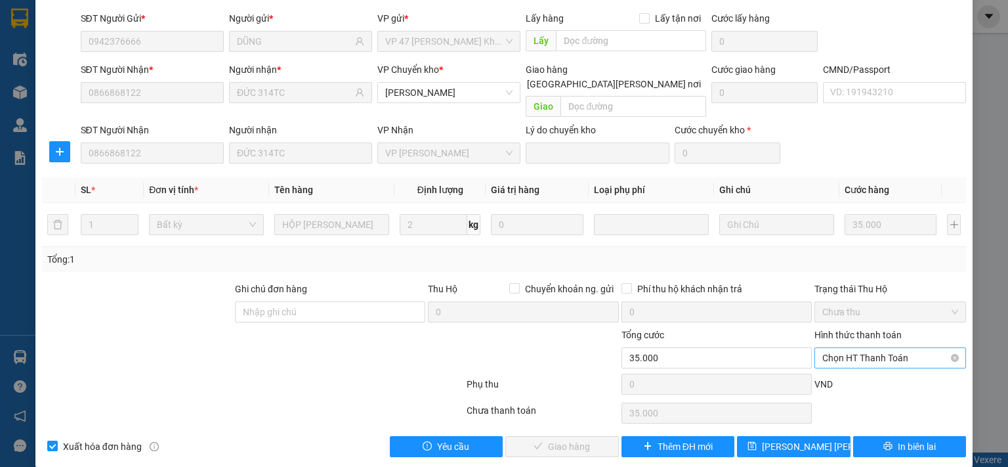
click at [862, 348] on span "Chọn HT Thanh Toán" at bounding box center [890, 358] width 136 height 20
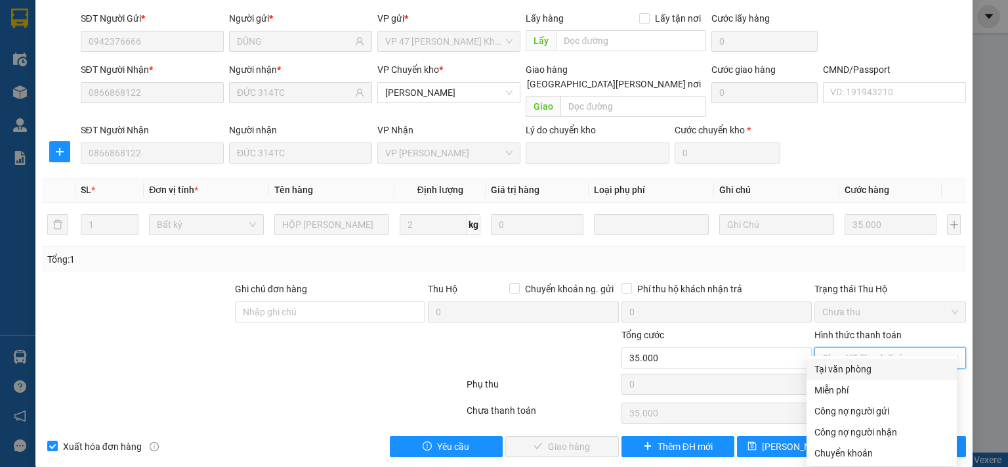
click at [861, 368] on div "Tại văn phòng" at bounding box center [882, 369] width 135 height 14
type input "0"
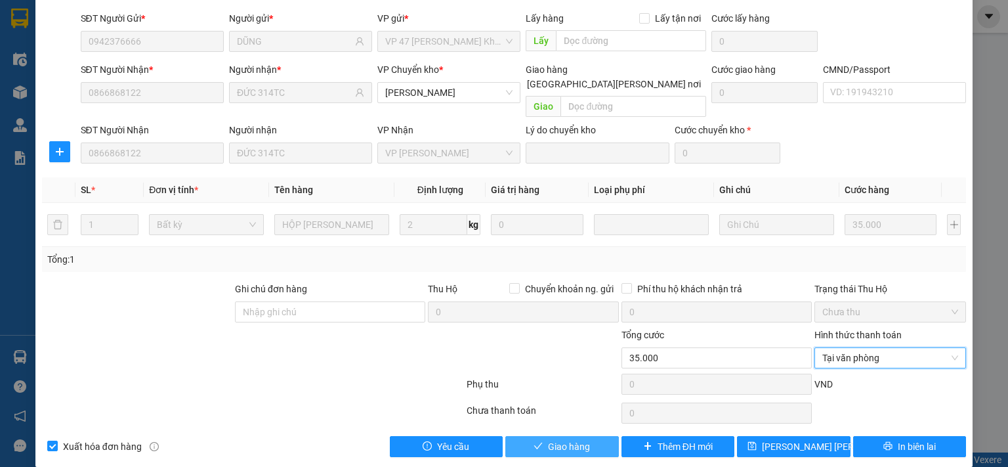
click at [578, 439] on span "Giao hàng" at bounding box center [569, 446] width 42 height 14
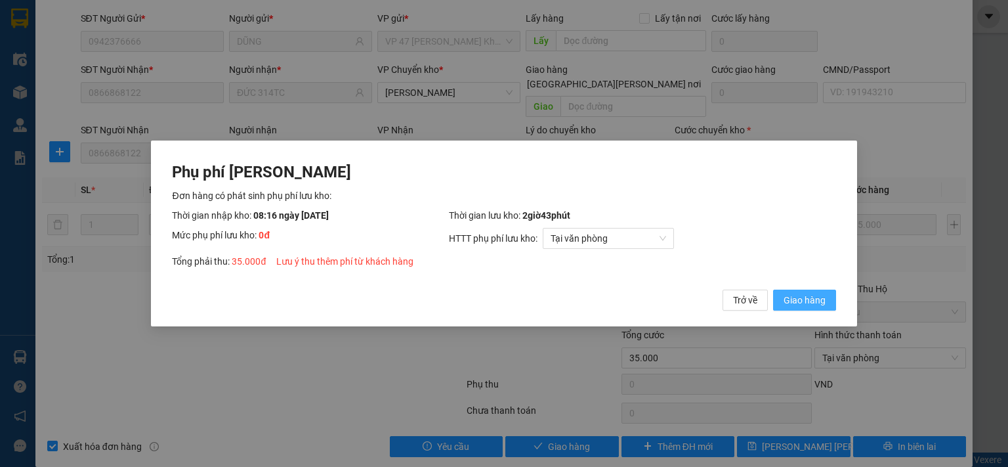
click at [812, 301] on span "Giao hàng" at bounding box center [805, 300] width 42 height 14
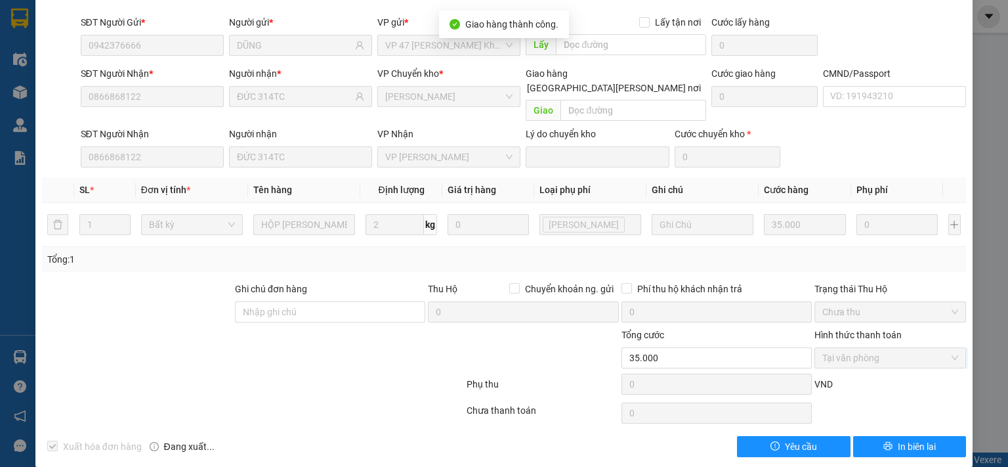
scroll to position [0, 0]
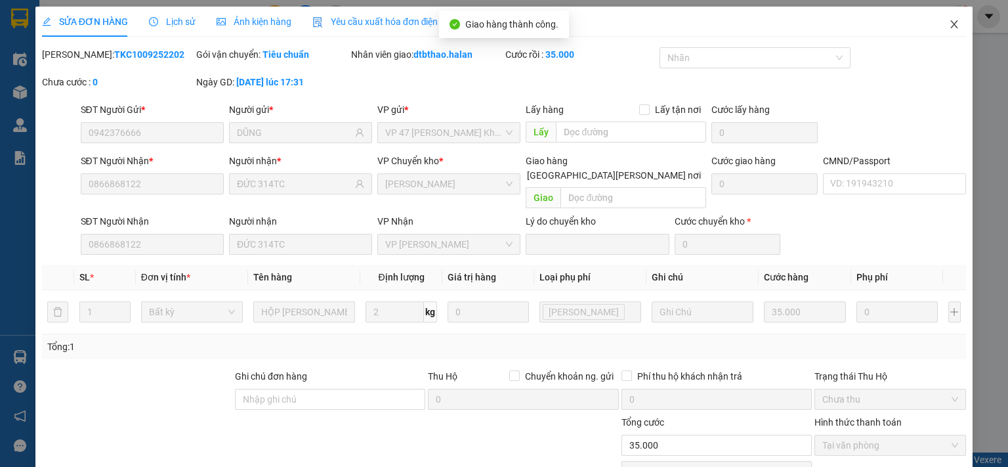
click at [949, 21] on icon "close" at bounding box center [954, 24] width 11 height 11
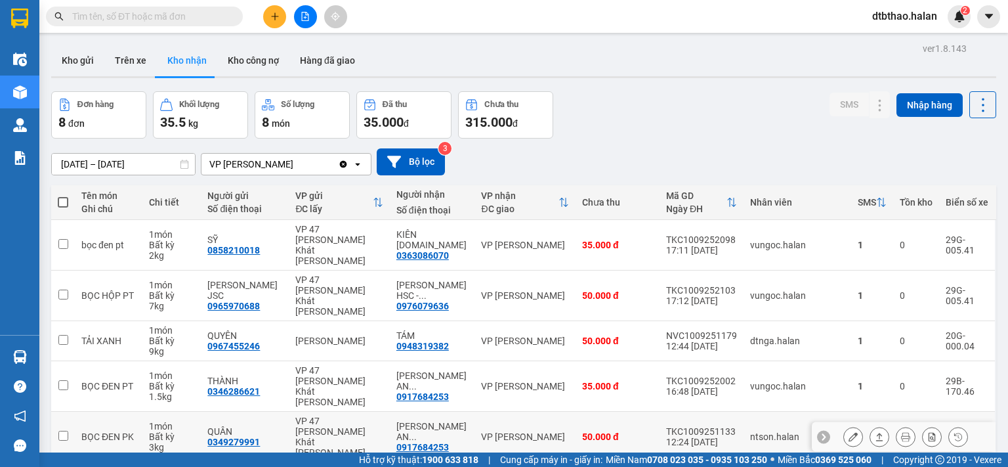
scroll to position [139, 0]
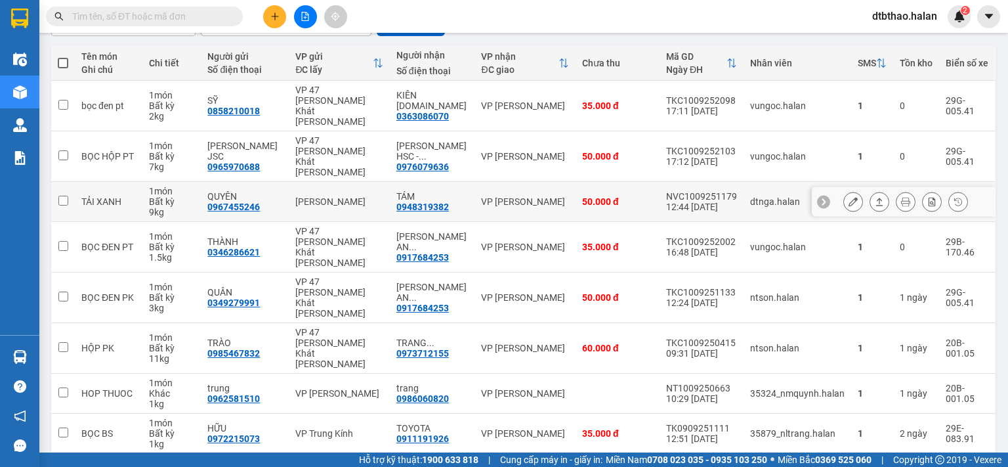
click at [844, 190] on button at bounding box center [853, 201] width 18 height 23
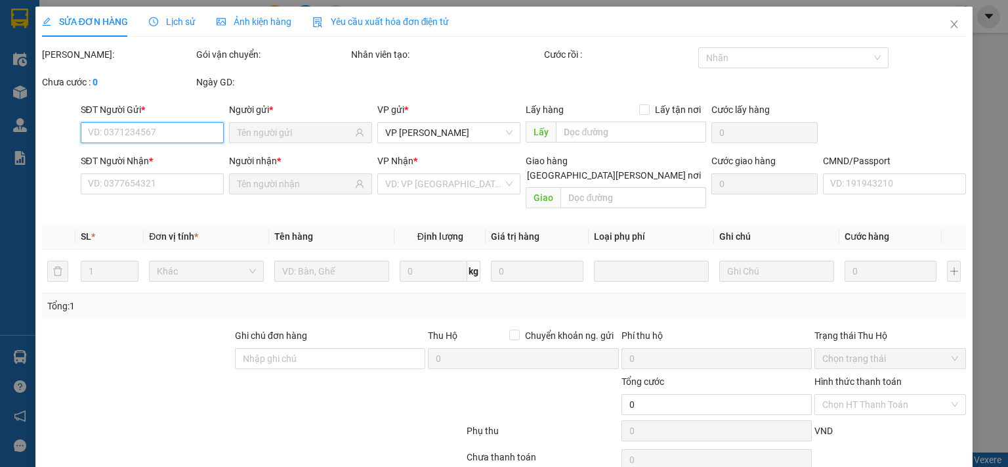
scroll to position [47, 0]
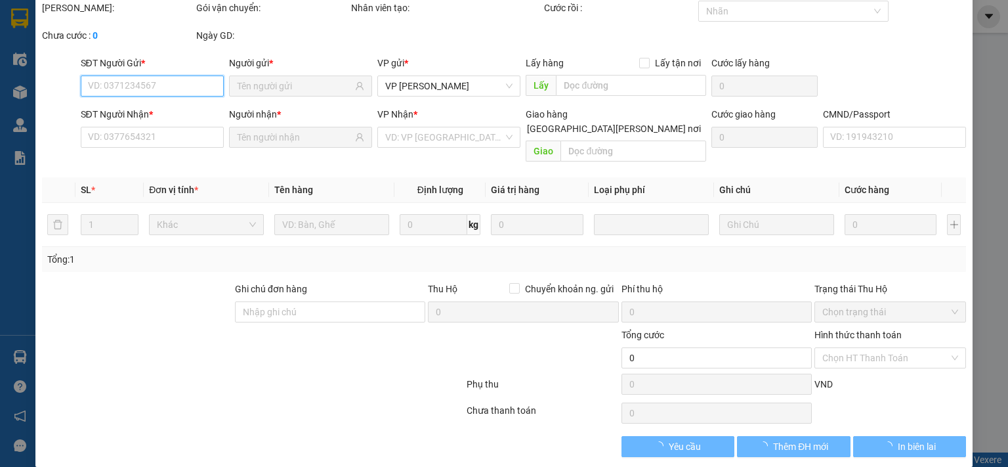
type input "0967455246"
type input "QUYÊN"
type input "0948319382"
type input "TÁM"
type input "50.000"
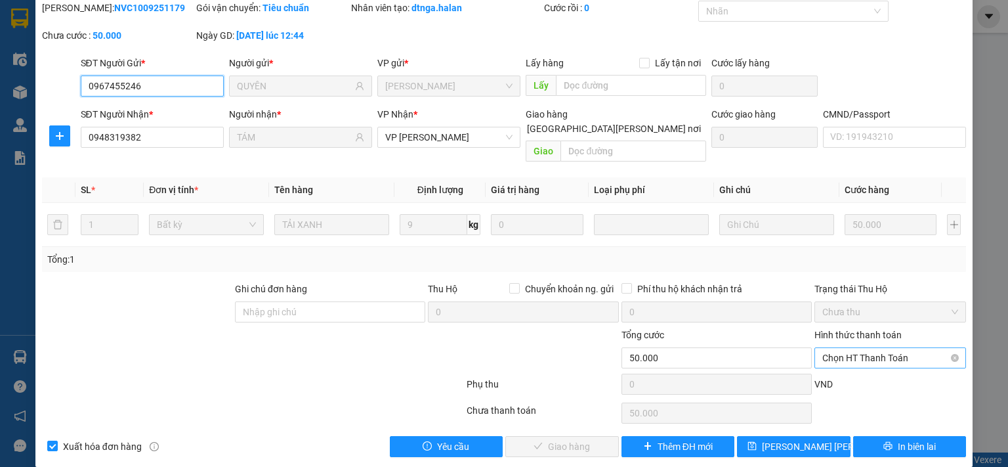
click at [864, 348] on span "Chọn HT Thanh Toán" at bounding box center [890, 358] width 136 height 20
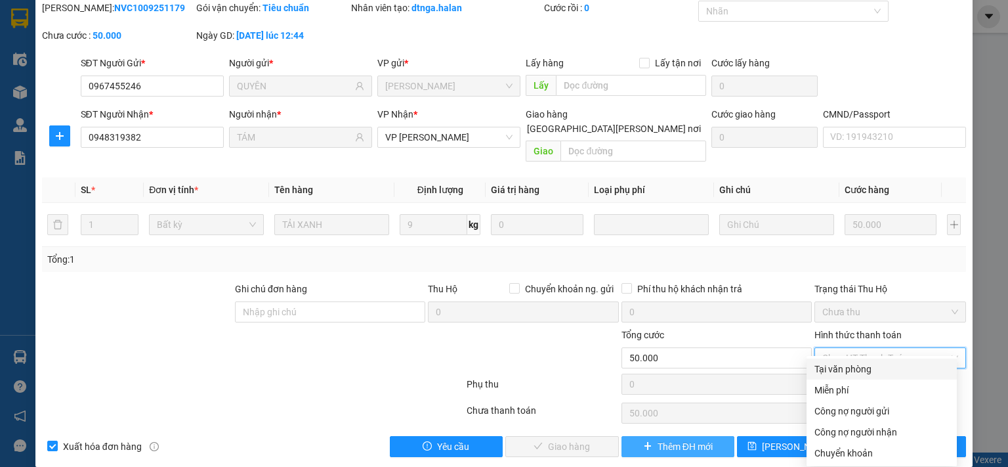
drag, startPoint x: 863, startPoint y: 370, endPoint x: 680, endPoint y: 425, distance: 191.3
click at [861, 372] on div "Tại văn phòng" at bounding box center [882, 369] width 135 height 14
type input "0"
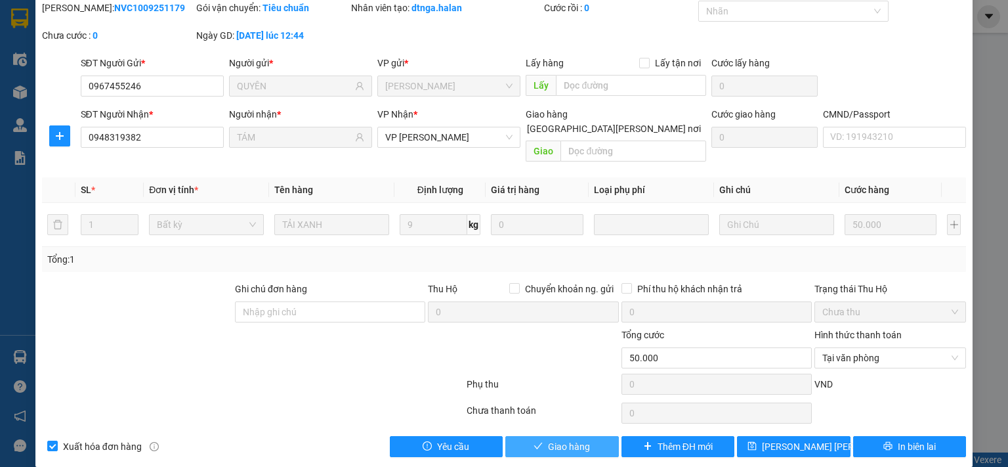
click at [577, 439] on span "Giao hàng" at bounding box center [569, 446] width 42 height 14
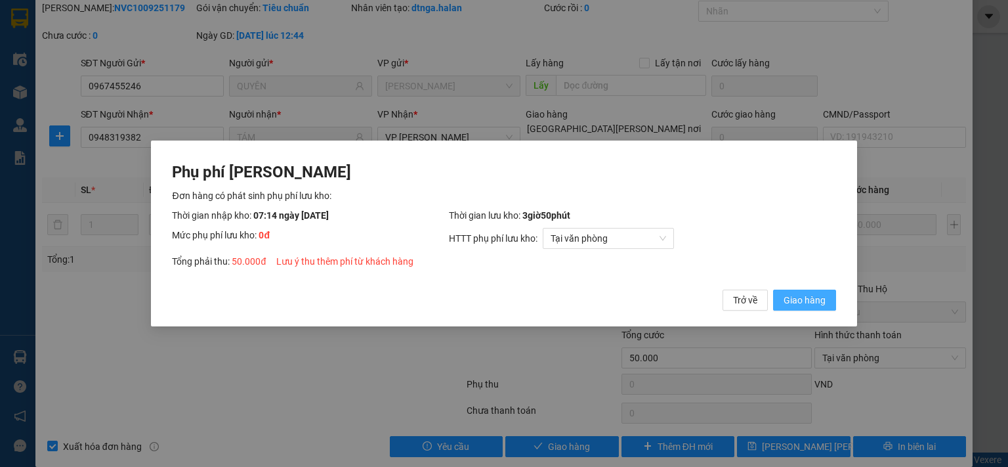
click at [792, 301] on span "Giao hàng" at bounding box center [805, 300] width 42 height 14
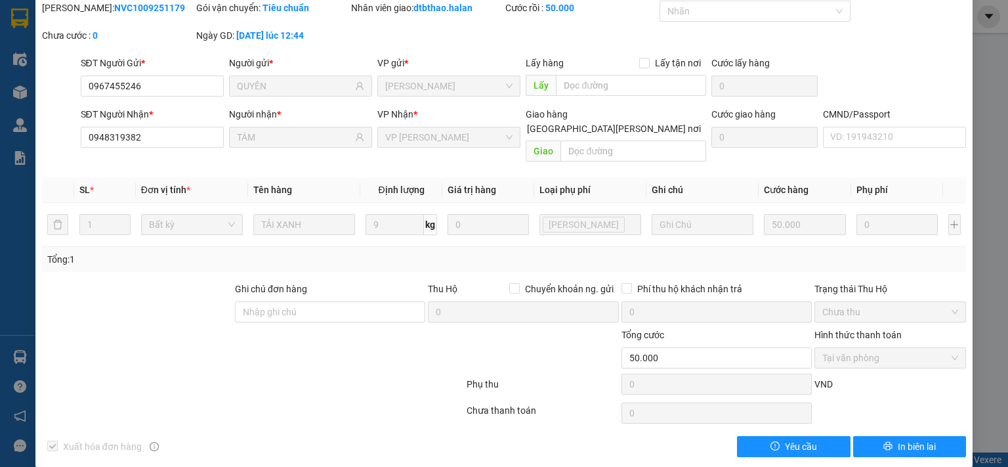
scroll to position [0, 0]
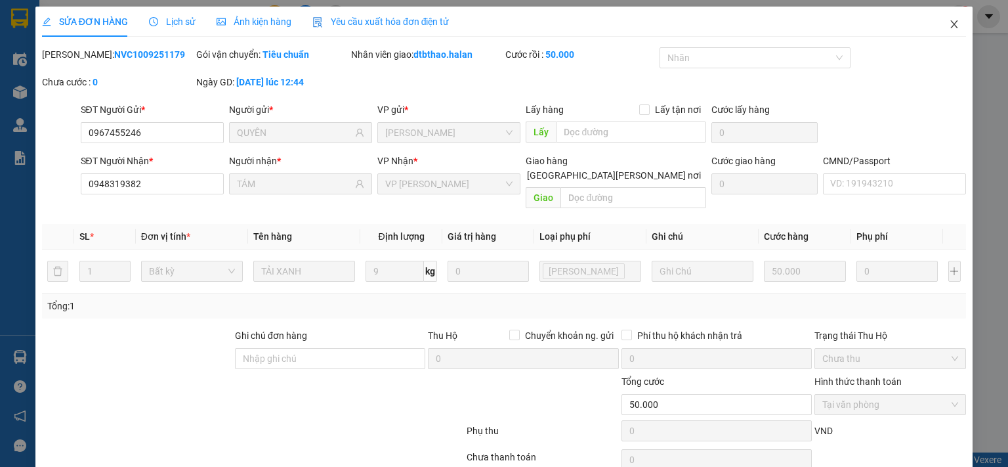
click at [951, 26] on icon "close" at bounding box center [954, 24] width 7 height 8
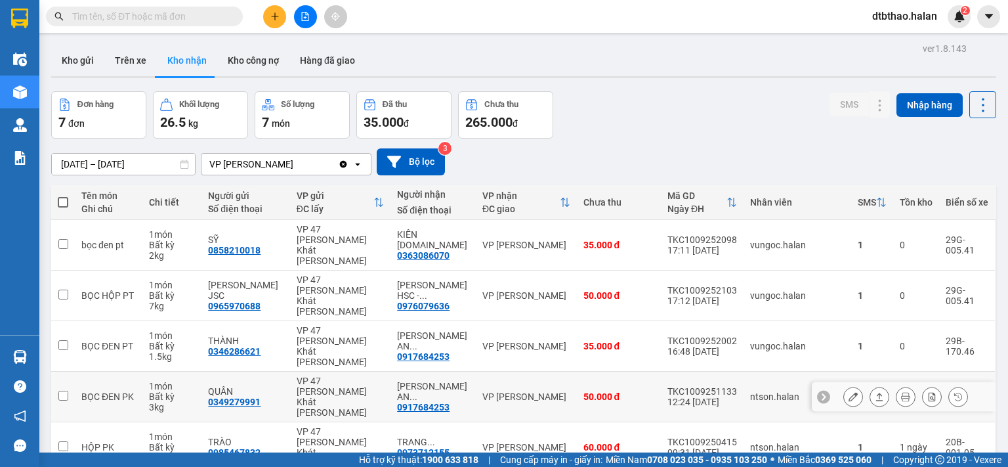
scroll to position [100, 0]
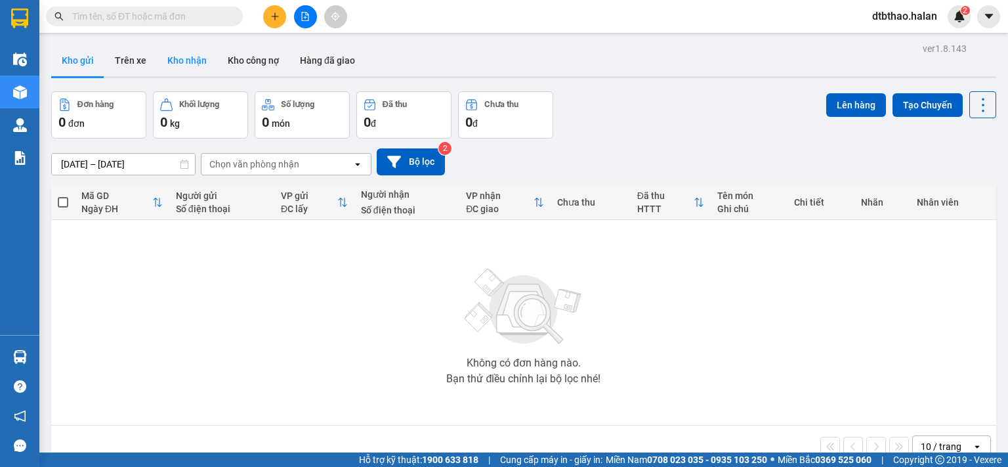
click at [171, 57] on button "Kho nhận" at bounding box center [187, 61] width 60 height 32
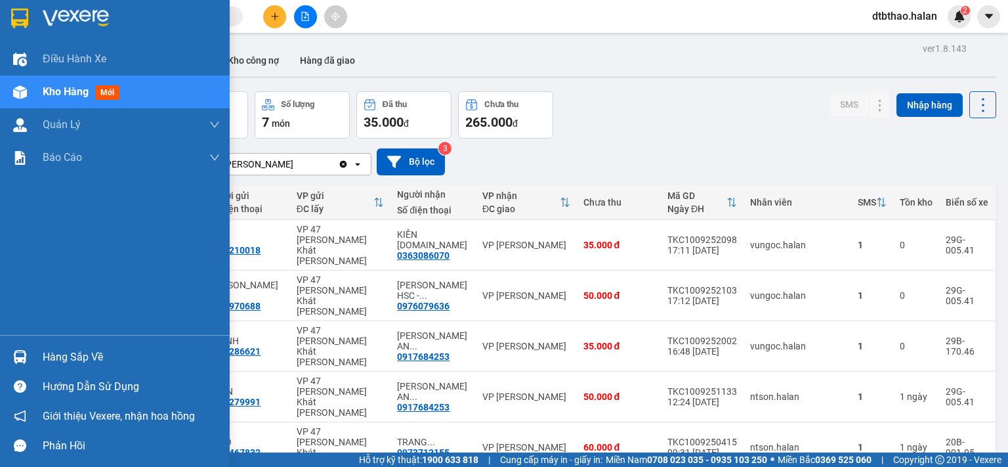
click at [65, 361] on div "Hàng sắp về" at bounding box center [131, 357] width 177 height 20
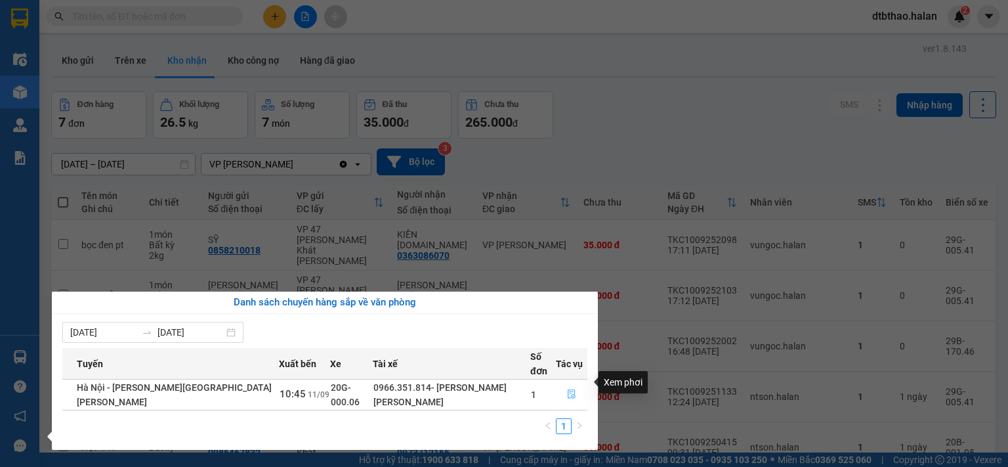
click at [567, 389] on icon "file-done" at bounding box center [571, 393] width 9 height 9
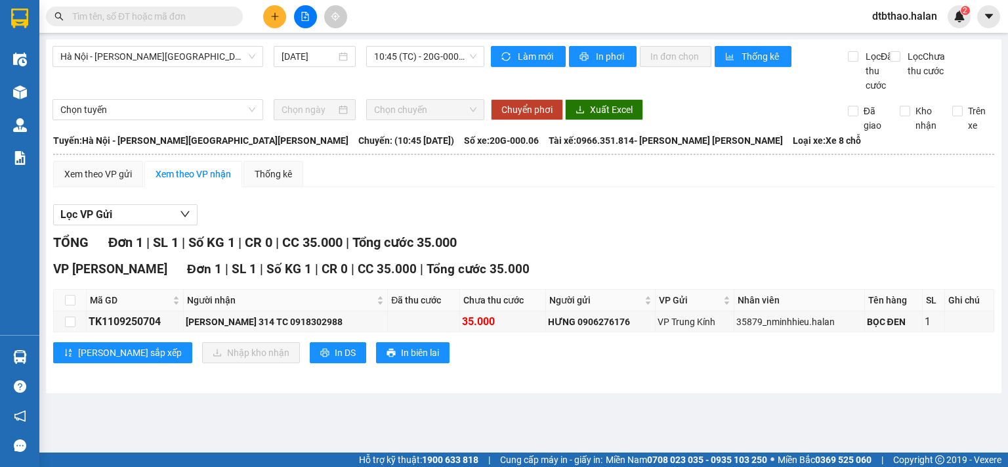
click at [173, 17] on input "text" at bounding box center [149, 16] width 155 height 14
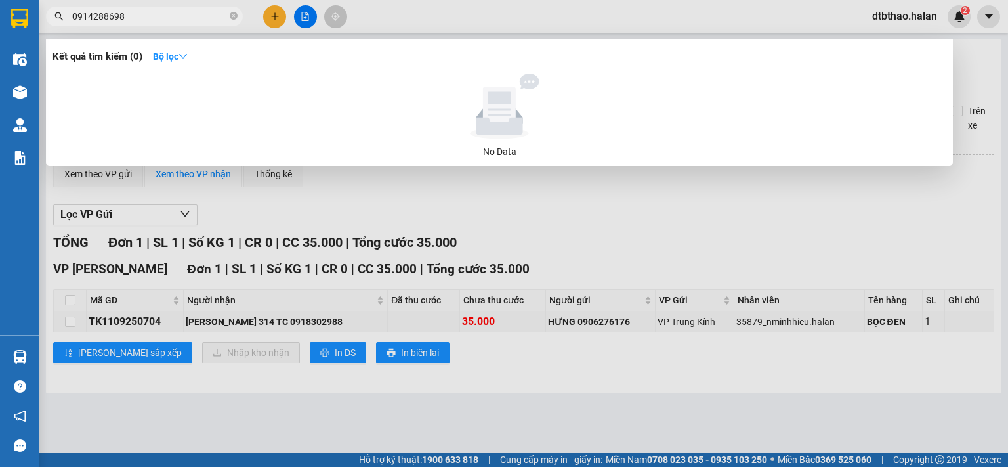
click at [100, 20] on input "0914288698" at bounding box center [149, 16] width 155 height 14
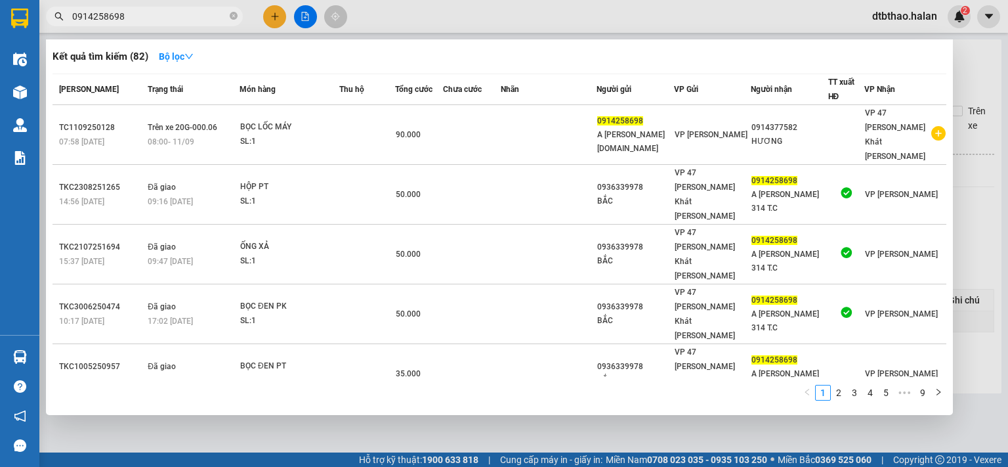
drag, startPoint x: 83, startPoint y: 14, endPoint x: 175, endPoint y: 18, distance: 92.0
click at [175, 18] on input "0914258698" at bounding box center [149, 16] width 155 height 14
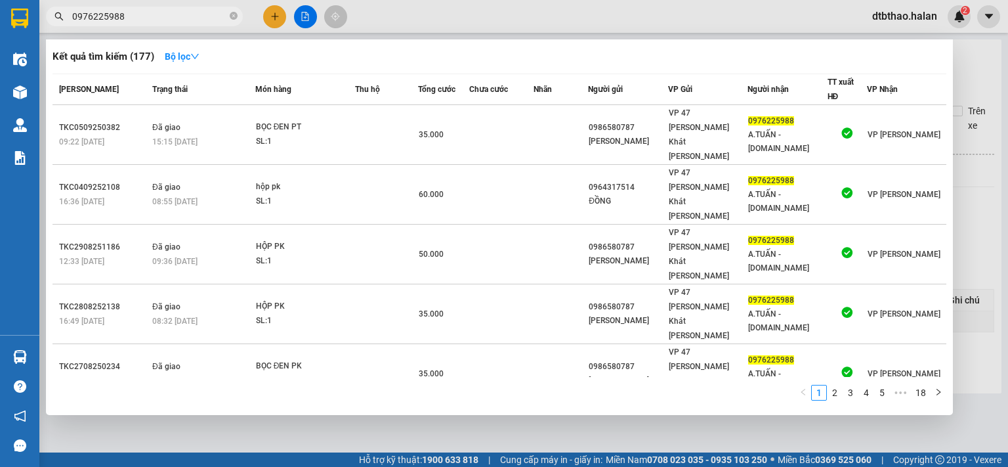
type input "0976225988"
click at [375, 450] on div at bounding box center [504, 233] width 1008 height 467
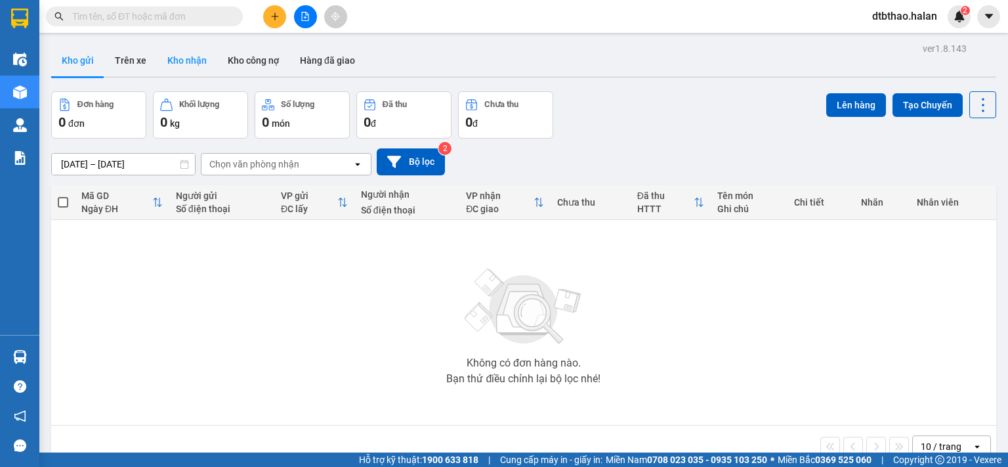
click at [192, 55] on button "Kho nhận" at bounding box center [187, 61] width 60 height 32
